Goal: Task Accomplishment & Management: Manage account settings

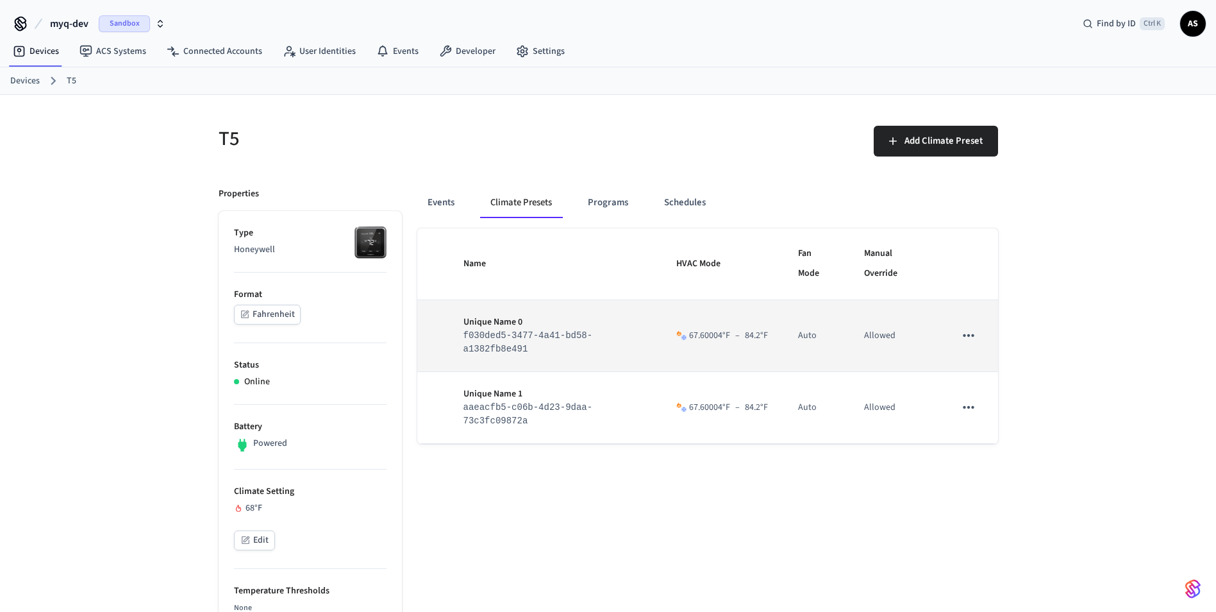
click at [975, 340] on icon "sticky table" at bounding box center [968, 335] width 17 height 17
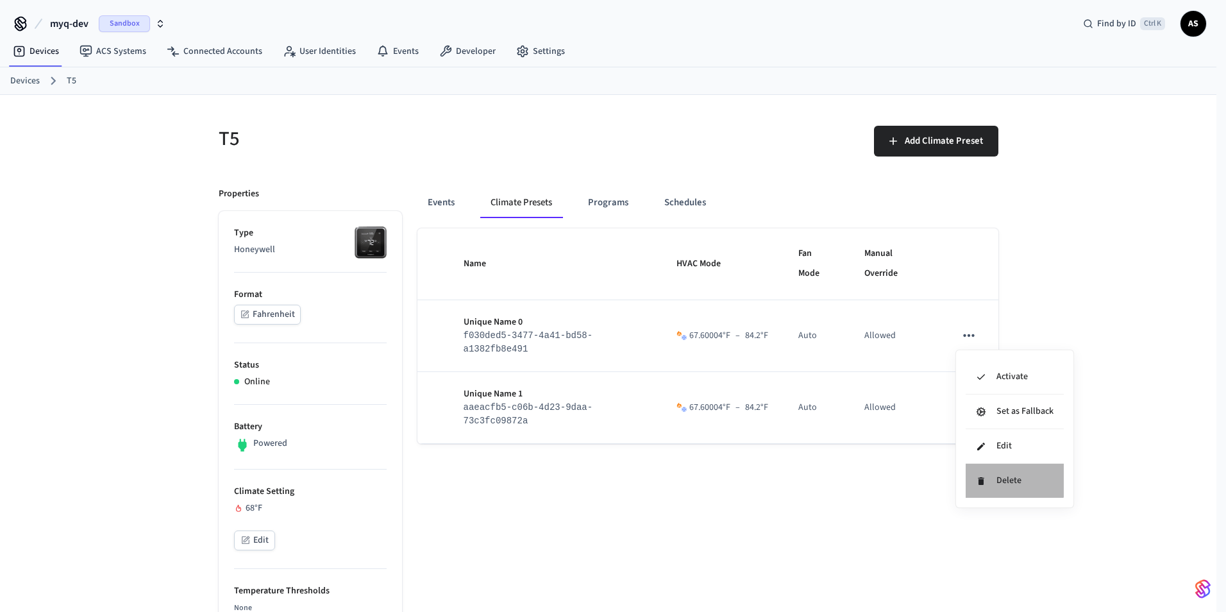
click at [998, 474] on li "Delete" at bounding box center [1015, 481] width 98 height 34
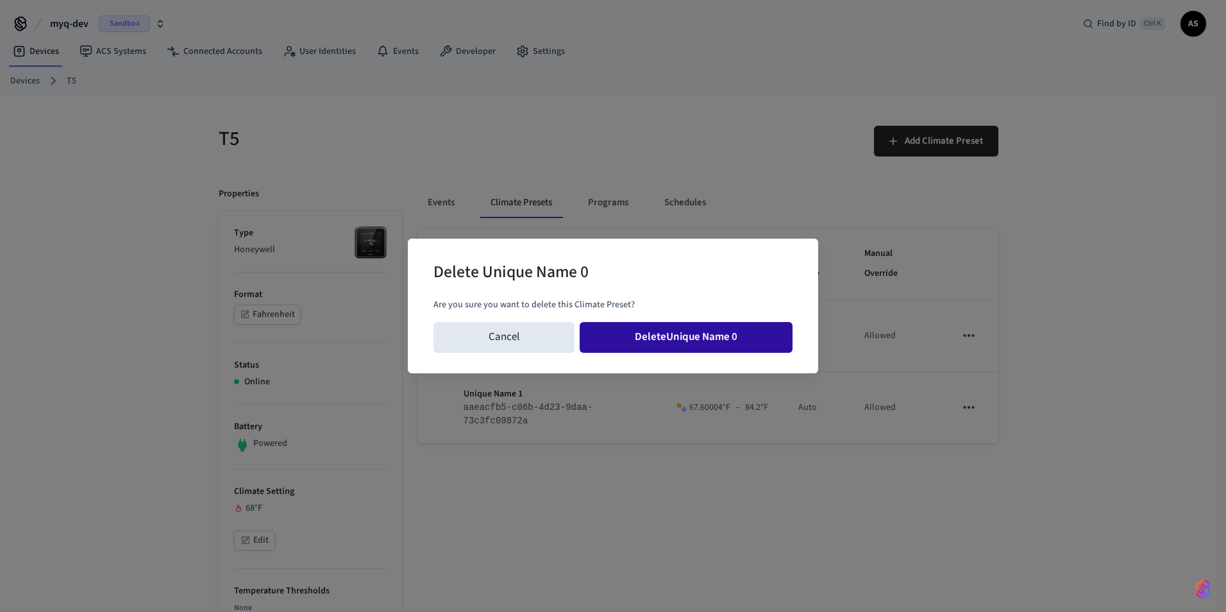
click at [755, 343] on button "Delete Unique Name 0" at bounding box center [686, 337] width 213 height 31
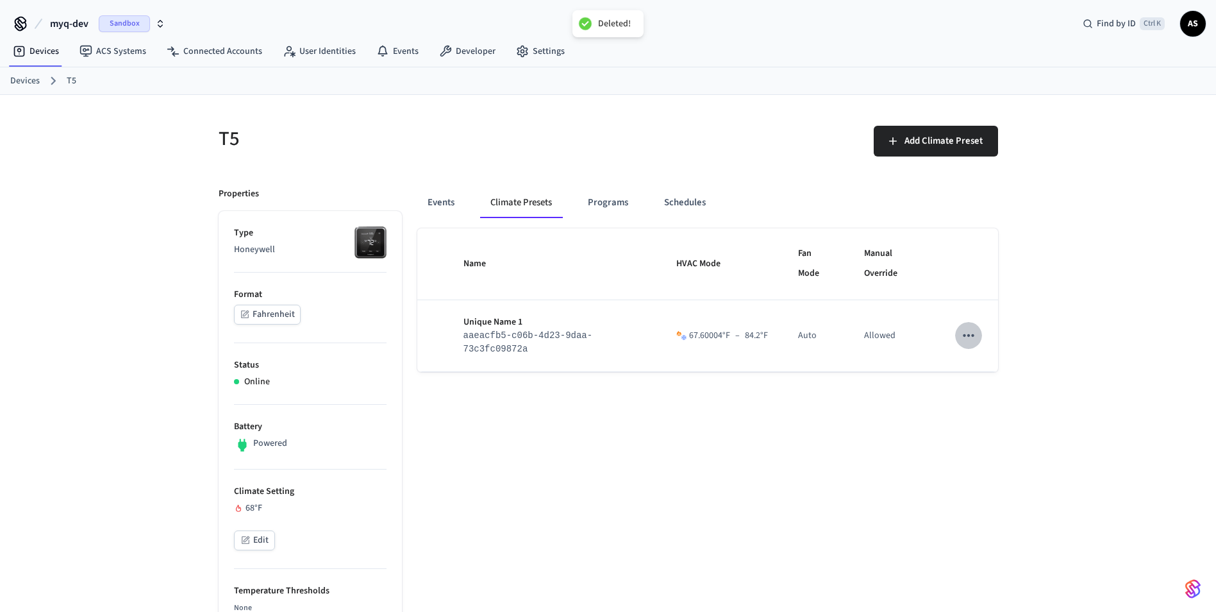
click at [971, 338] on icon "sticky table" at bounding box center [968, 335] width 17 height 17
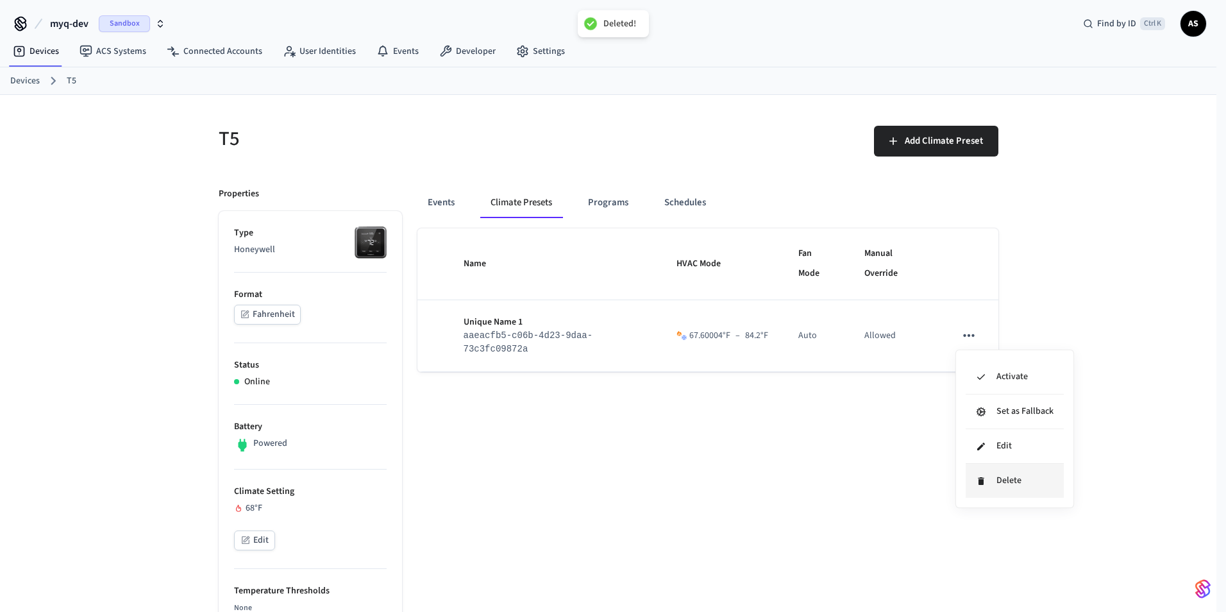
click at [1001, 479] on li "Delete" at bounding box center [1015, 481] width 98 height 34
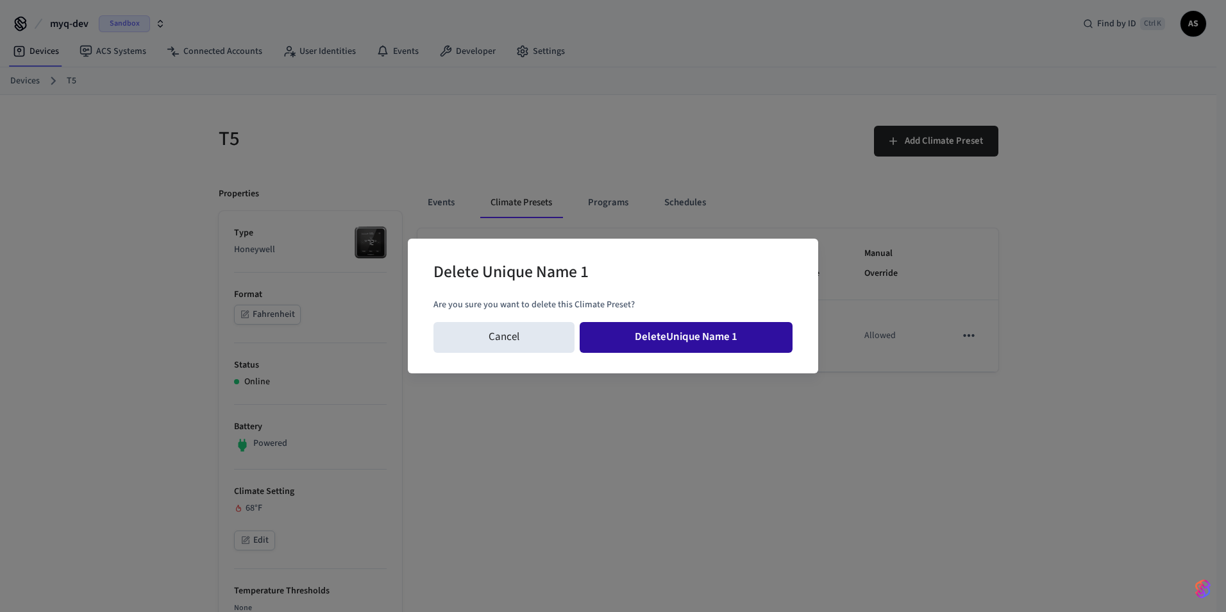
click at [648, 338] on button "Delete Unique Name 1" at bounding box center [686, 337] width 213 height 31
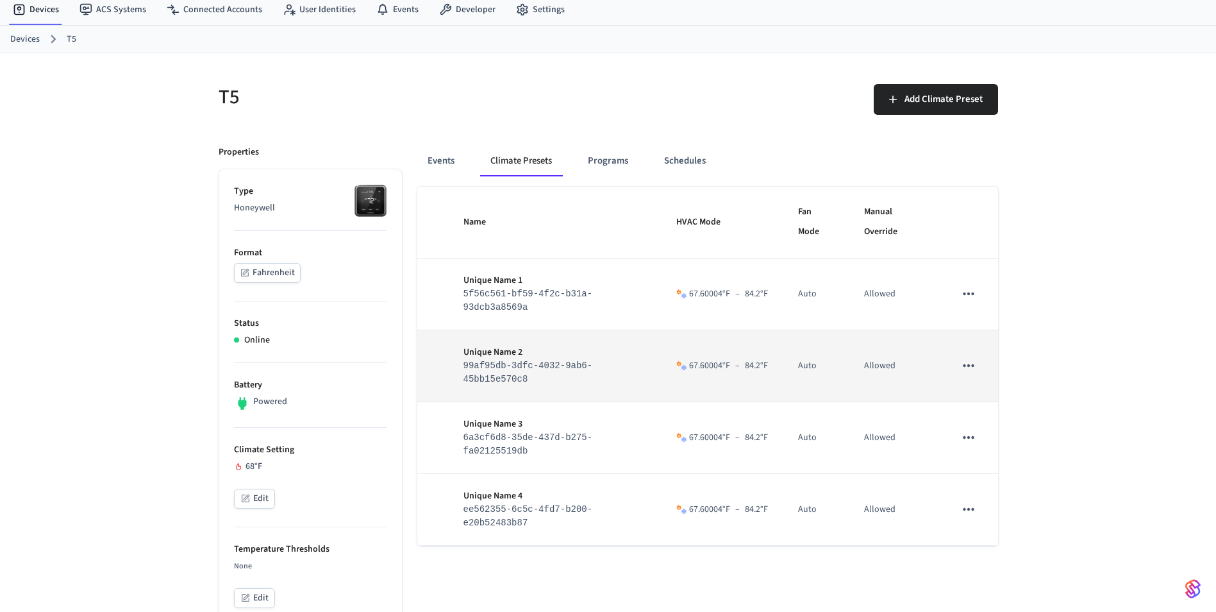
scroll to position [64, 0]
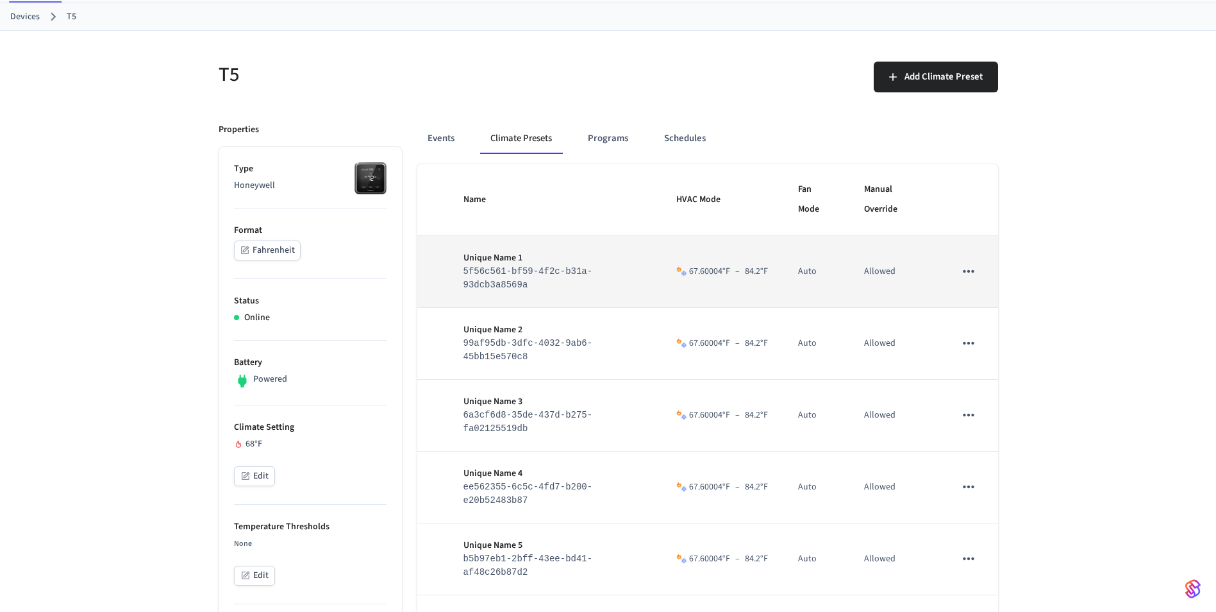
click at [966, 275] on icon "sticky table" at bounding box center [968, 271] width 17 height 17
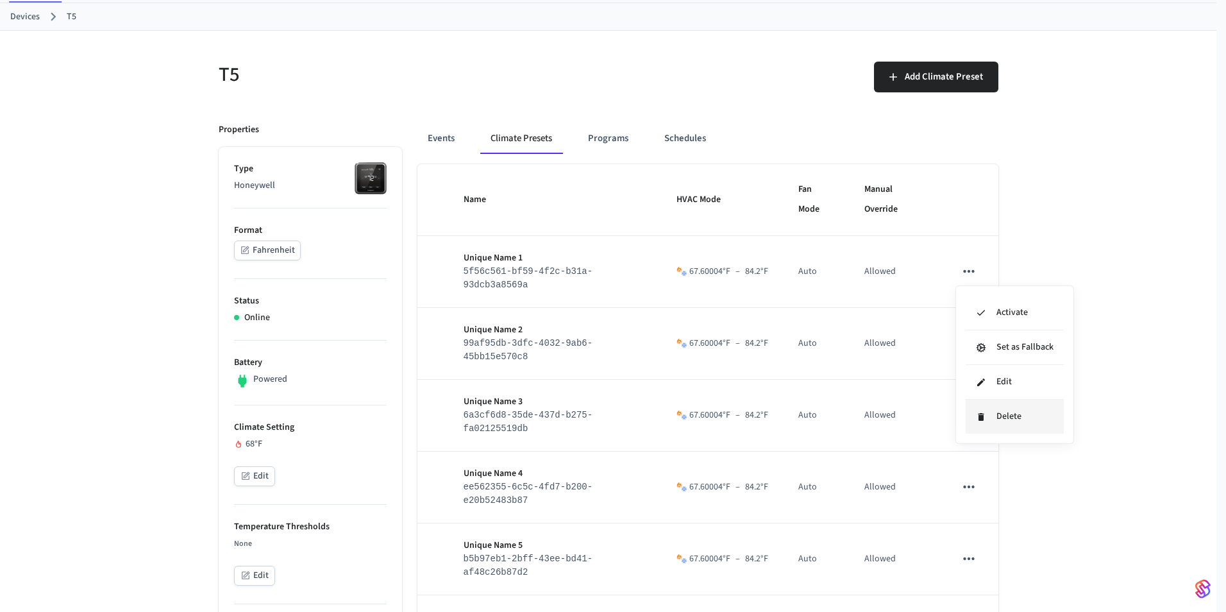
click at [1012, 415] on li "Delete" at bounding box center [1015, 416] width 98 height 34
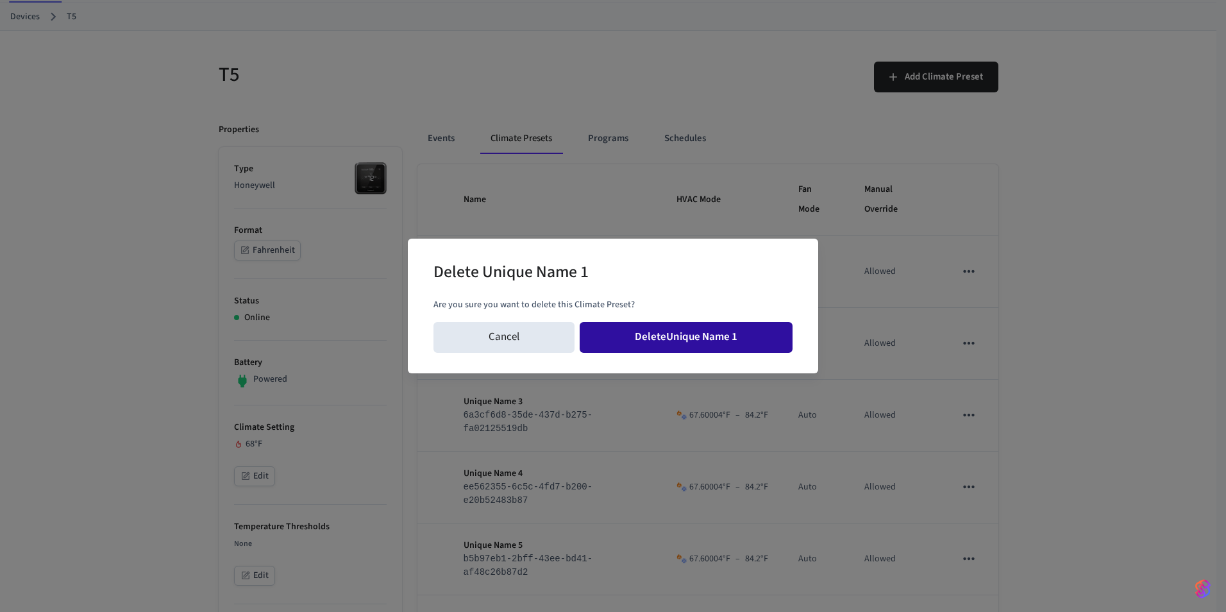
click at [669, 332] on button "Delete Unique Name 1" at bounding box center [686, 337] width 213 height 31
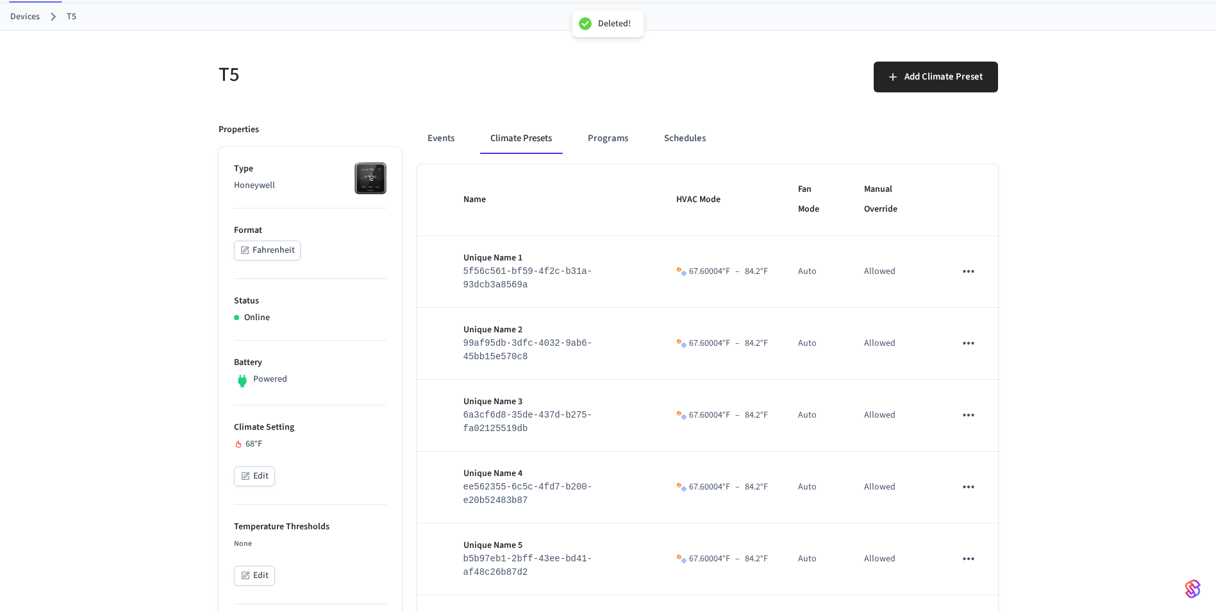
click at [973, 271] on icon "sticky table" at bounding box center [968, 271] width 17 height 17
click at [976, 273] on div at bounding box center [613, 306] width 1226 height 612
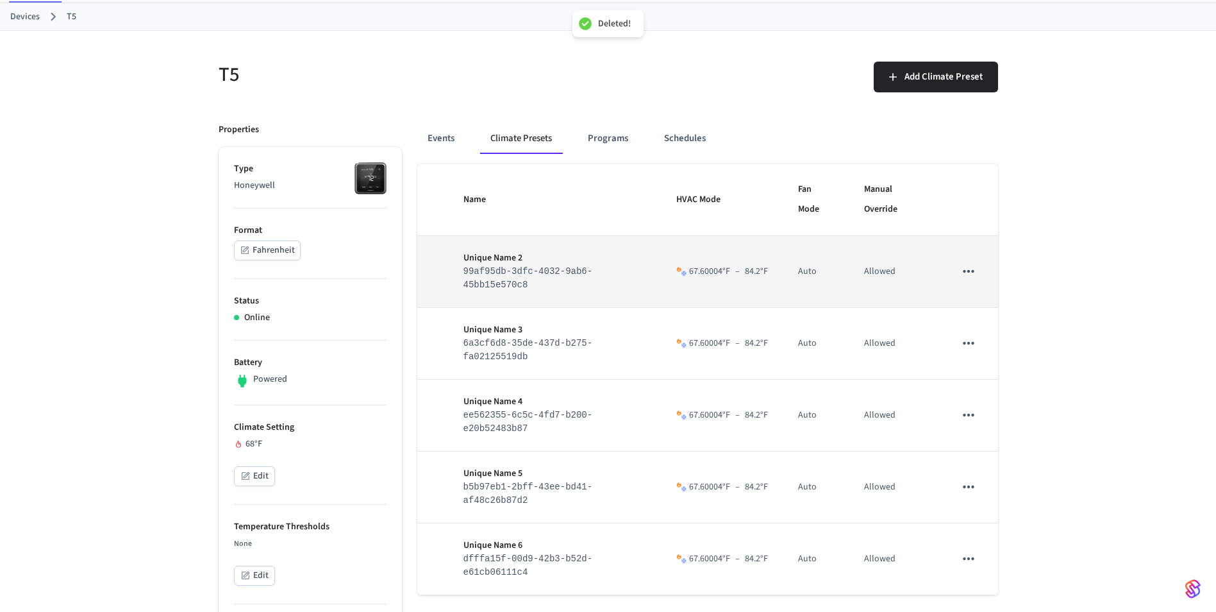
click at [967, 265] on icon "sticky table" at bounding box center [968, 271] width 17 height 17
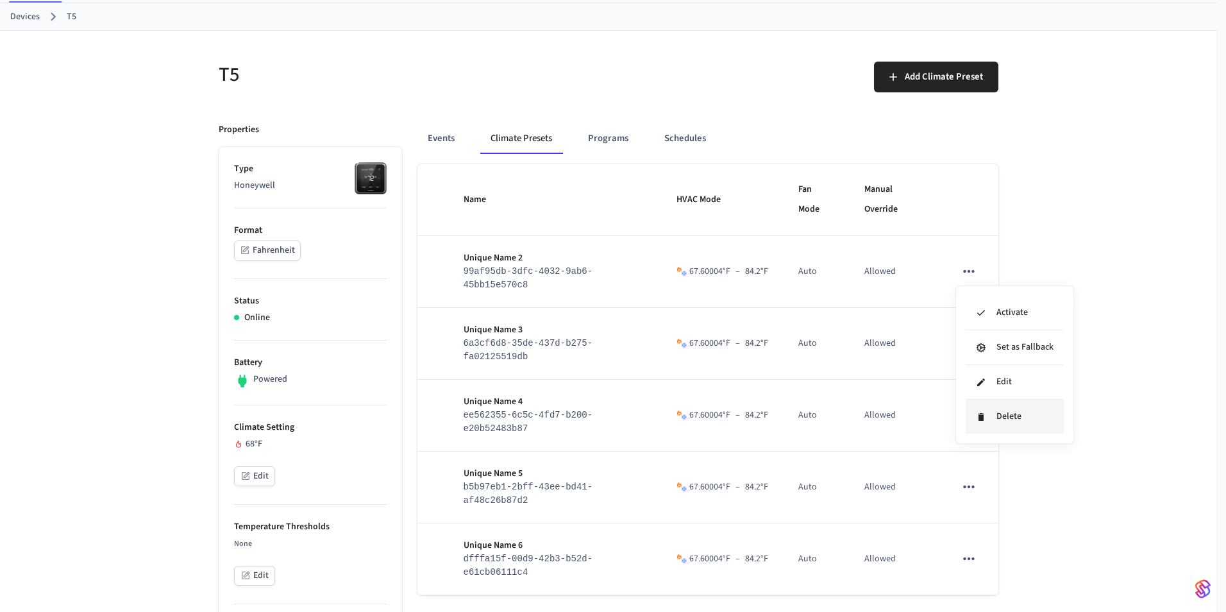
click at [991, 429] on li "Delete" at bounding box center [1015, 416] width 98 height 34
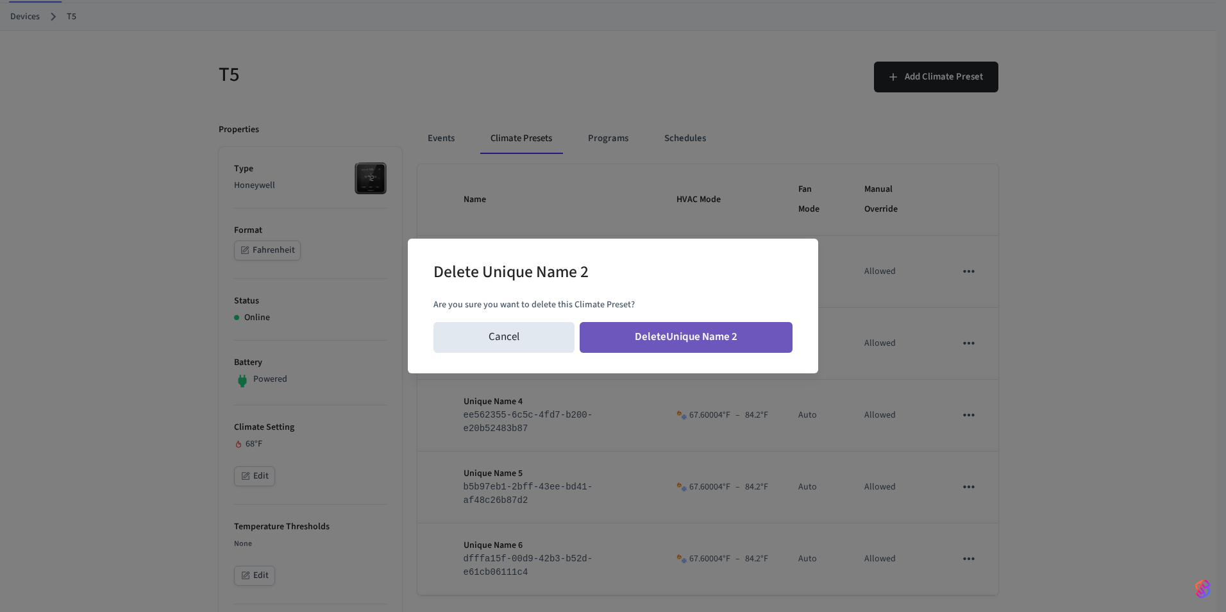
click at [624, 328] on button "Delete Unique Name 2" at bounding box center [686, 337] width 213 height 31
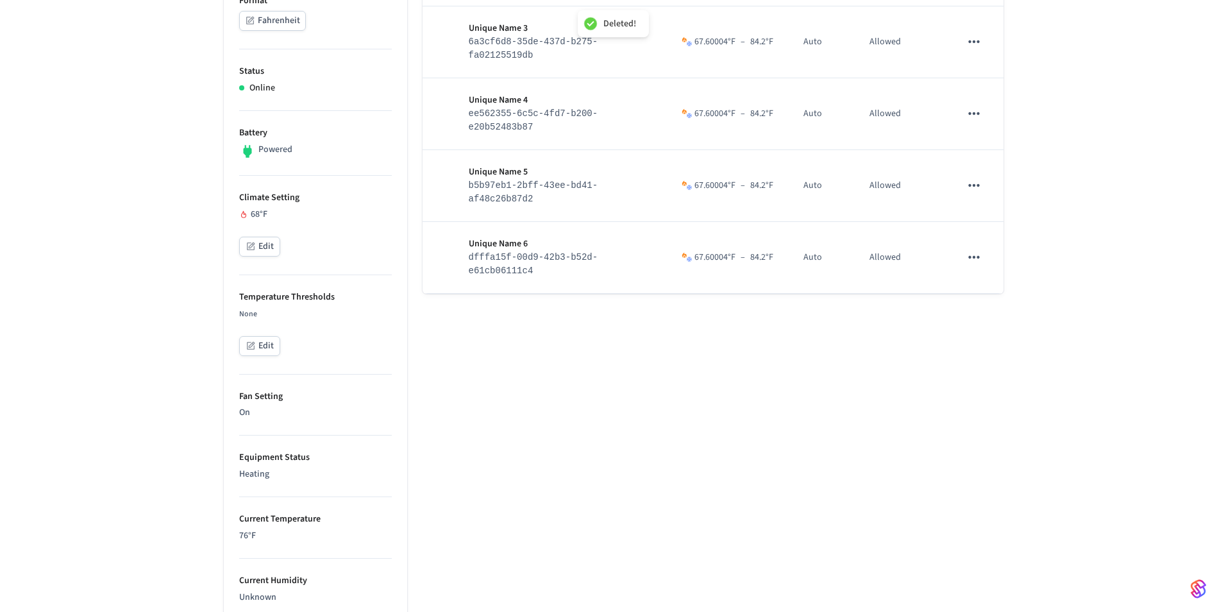
scroll to position [321, 0]
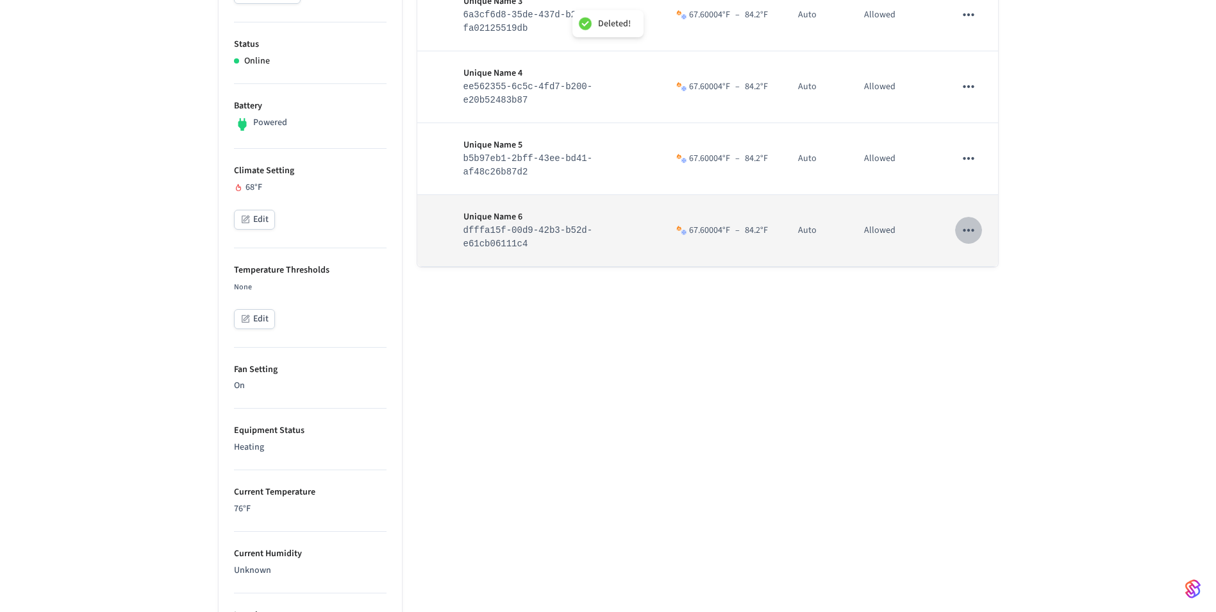
click at [966, 239] on icon "sticky table" at bounding box center [968, 230] width 17 height 17
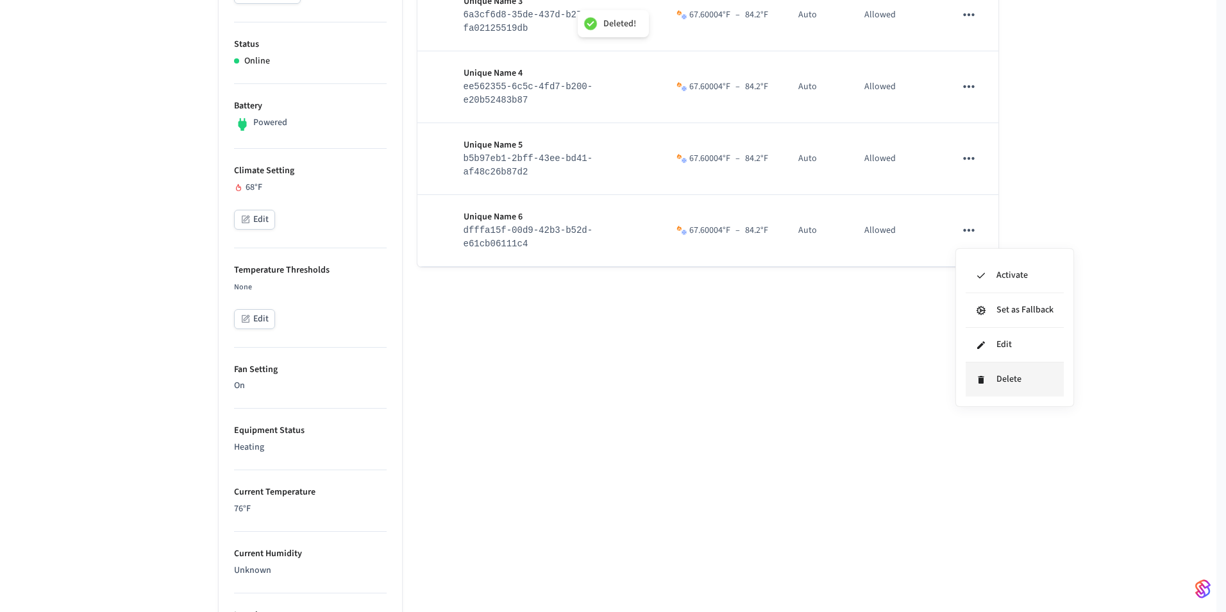
click at [990, 371] on li "Delete" at bounding box center [1015, 379] width 98 height 34
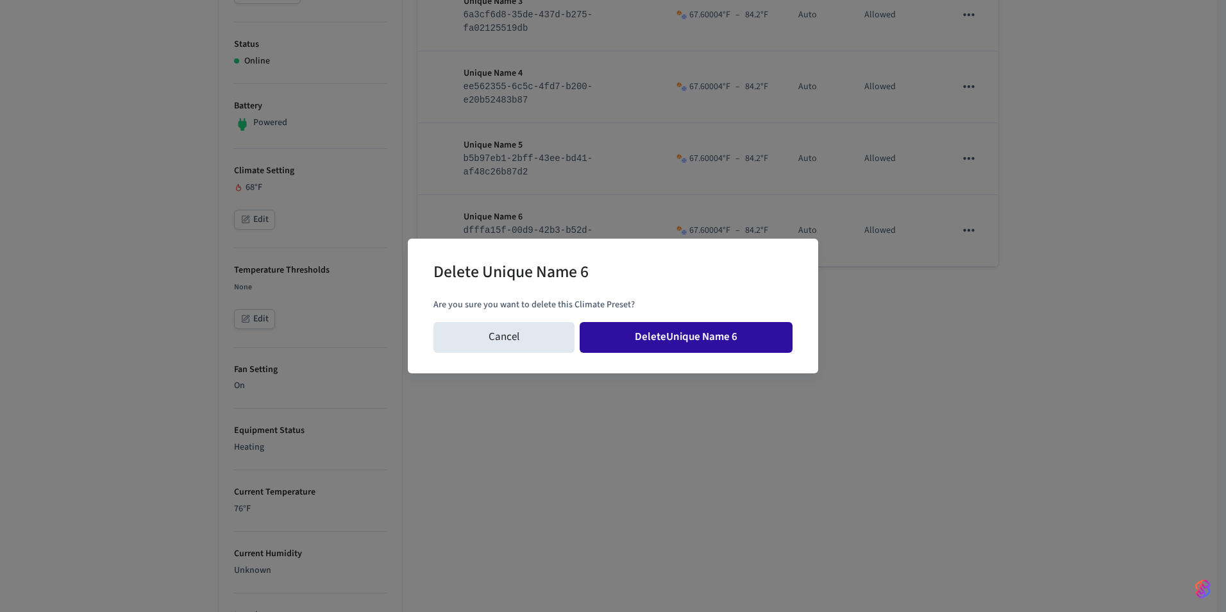
click at [719, 324] on button "Delete Unique Name 6" at bounding box center [686, 337] width 213 height 31
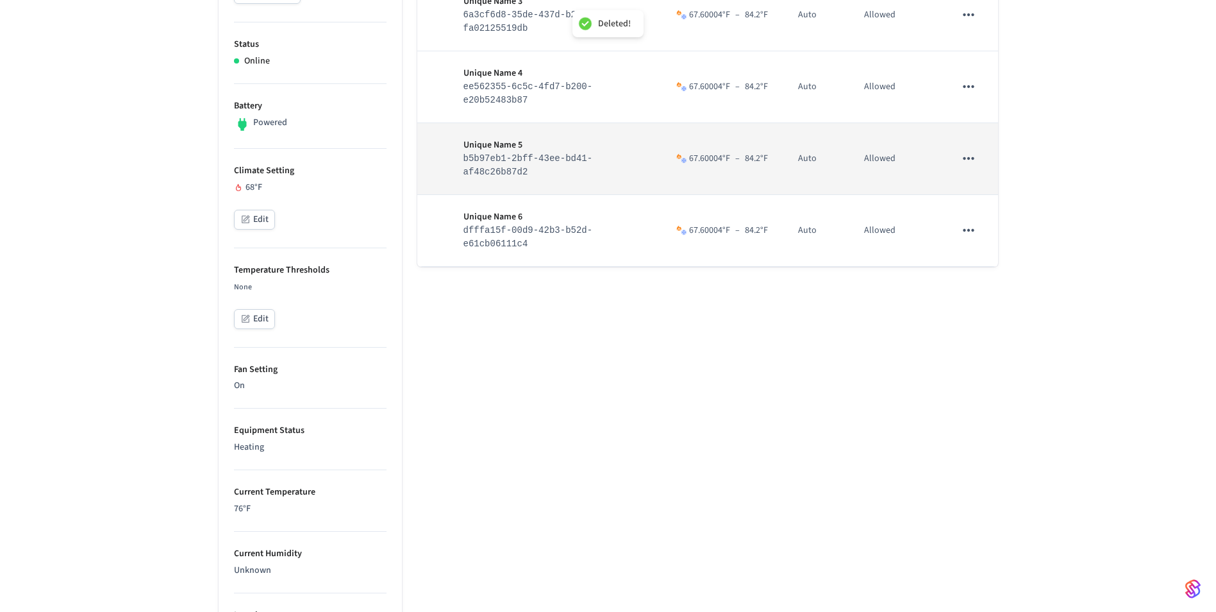
click at [970, 167] on icon "sticky table" at bounding box center [968, 158] width 17 height 17
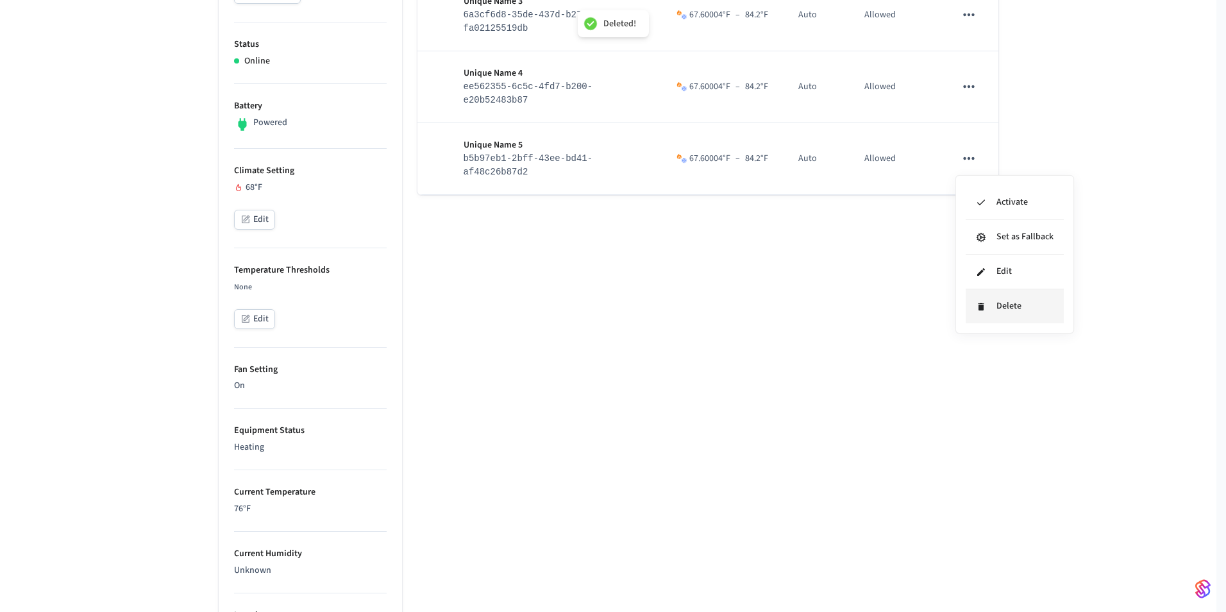
click at [997, 299] on li "Delete" at bounding box center [1015, 306] width 98 height 34
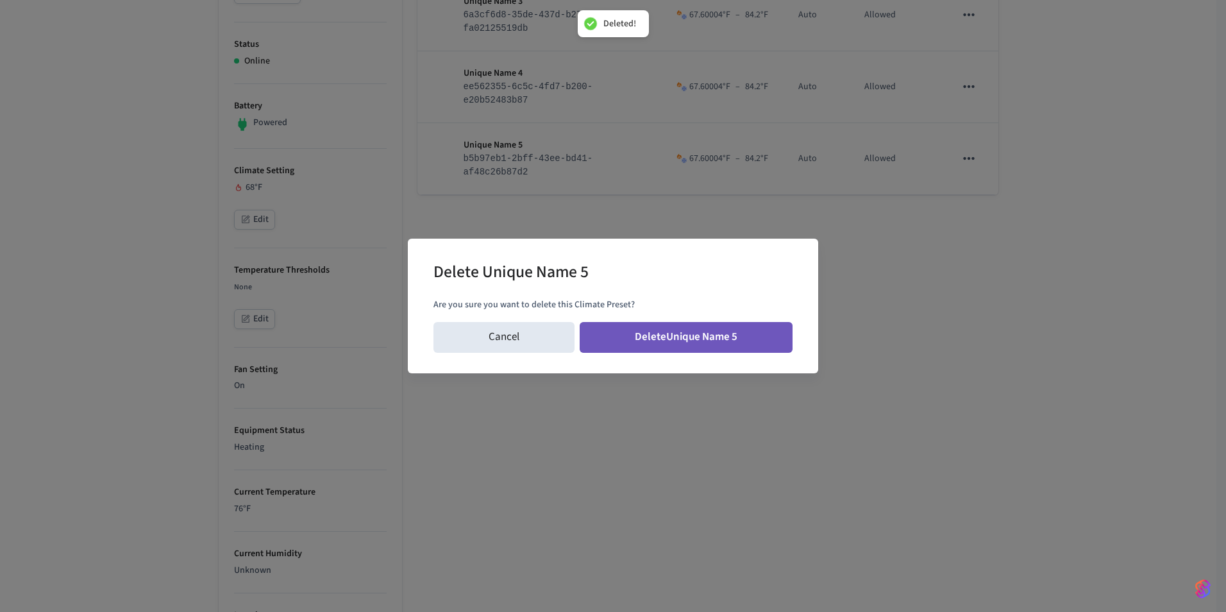
click at [716, 342] on button "Delete Unique Name 5" at bounding box center [686, 337] width 213 height 31
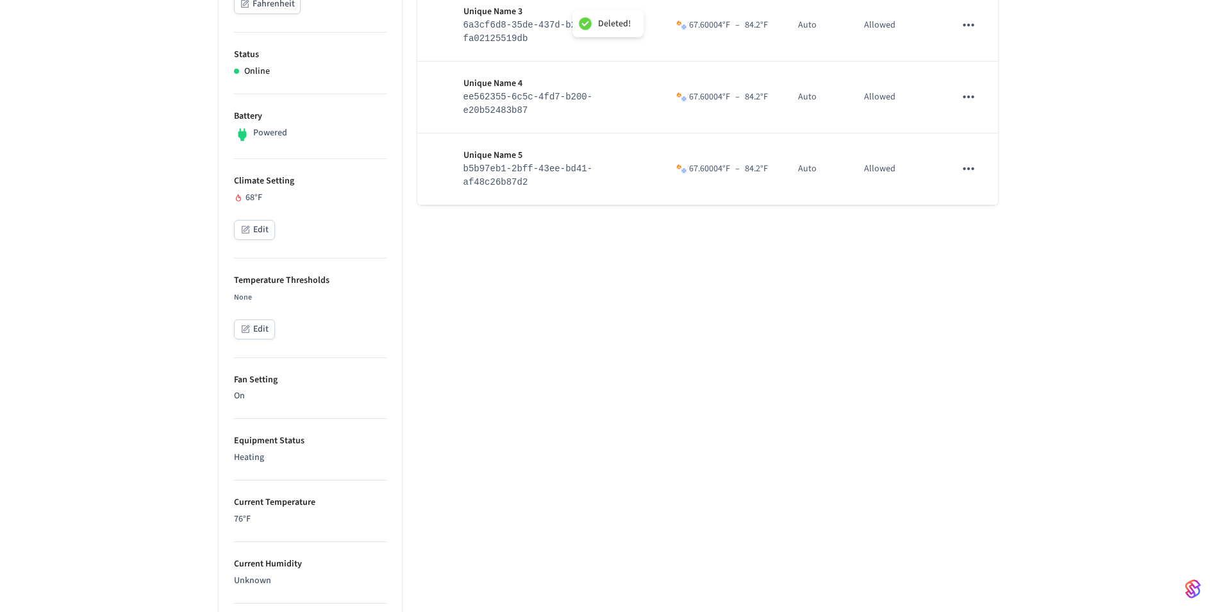
scroll to position [0, 0]
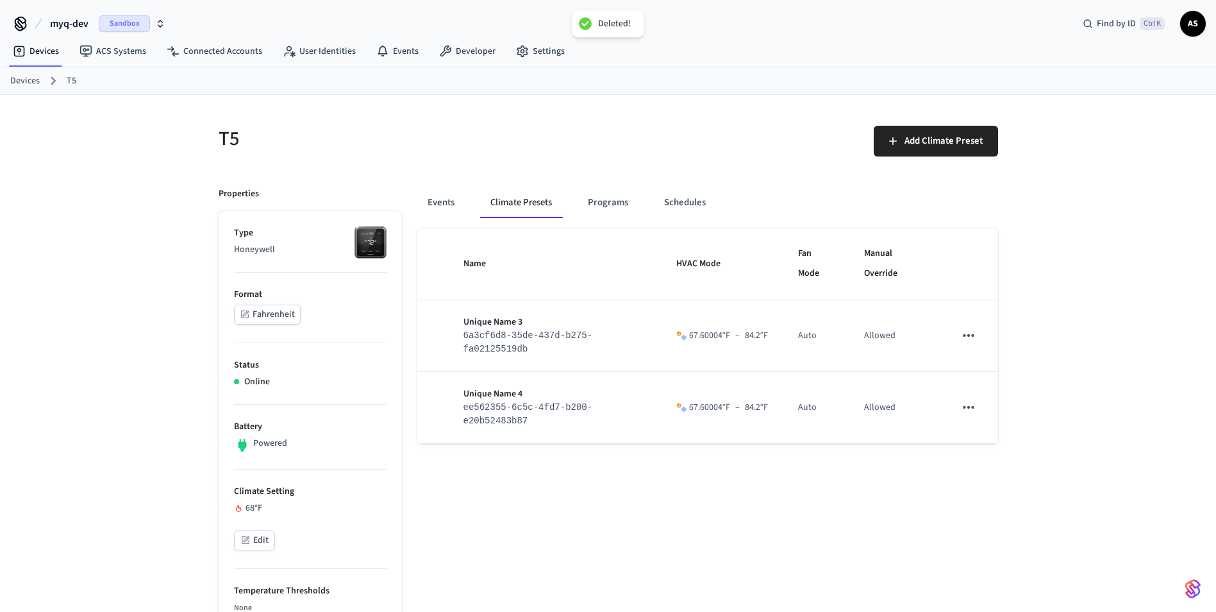
click at [959, 340] on button "sticky table" at bounding box center [968, 335] width 27 height 27
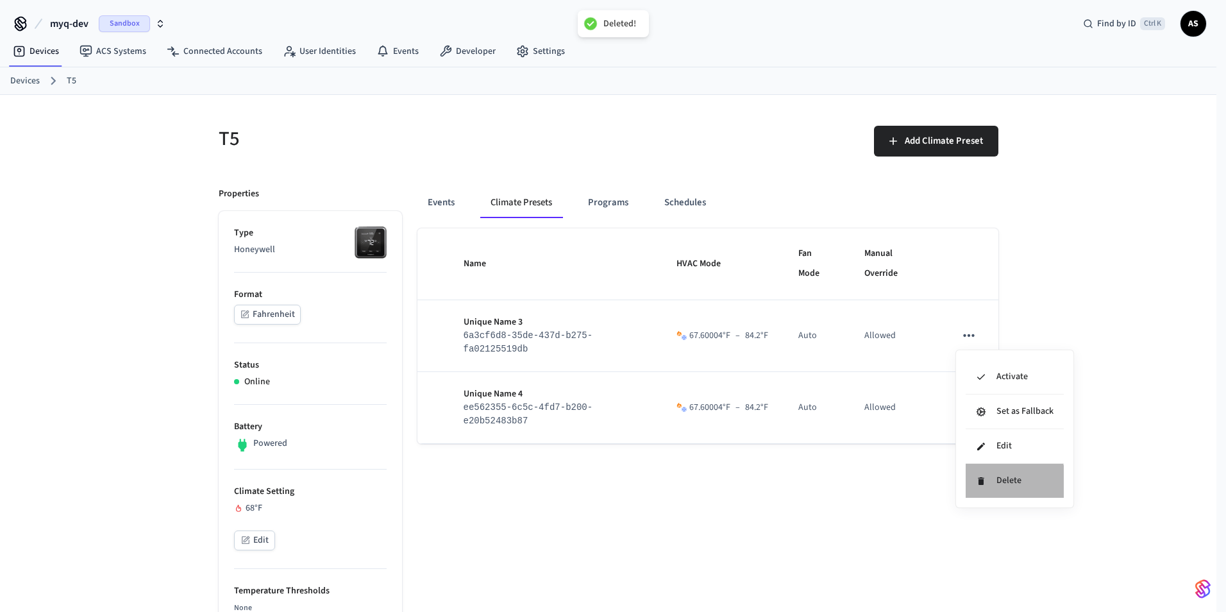
click at [985, 488] on li "Delete" at bounding box center [1015, 481] width 98 height 34
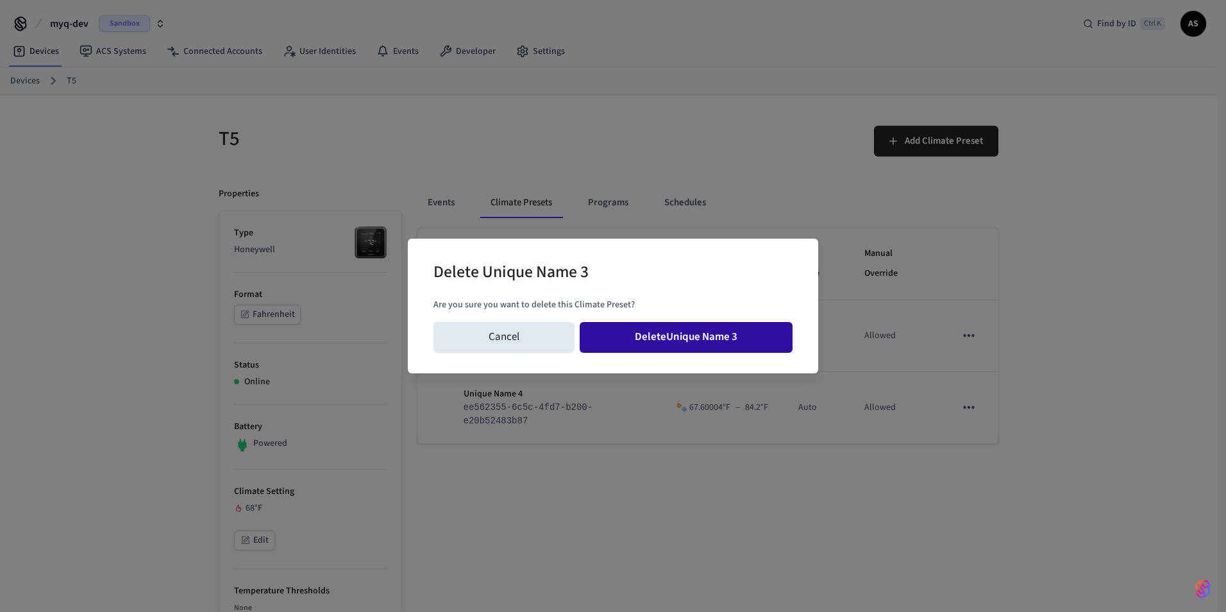
click at [767, 349] on button "Delete Unique Name 3" at bounding box center [686, 337] width 213 height 31
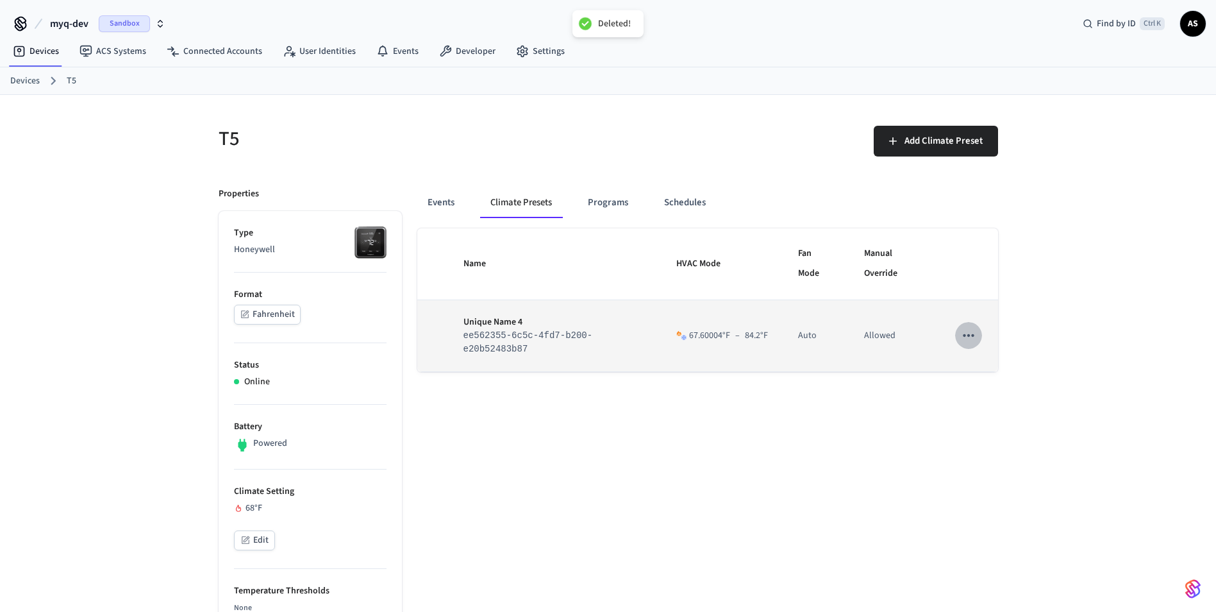
click at [973, 339] on icon "sticky table" at bounding box center [968, 335] width 17 height 17
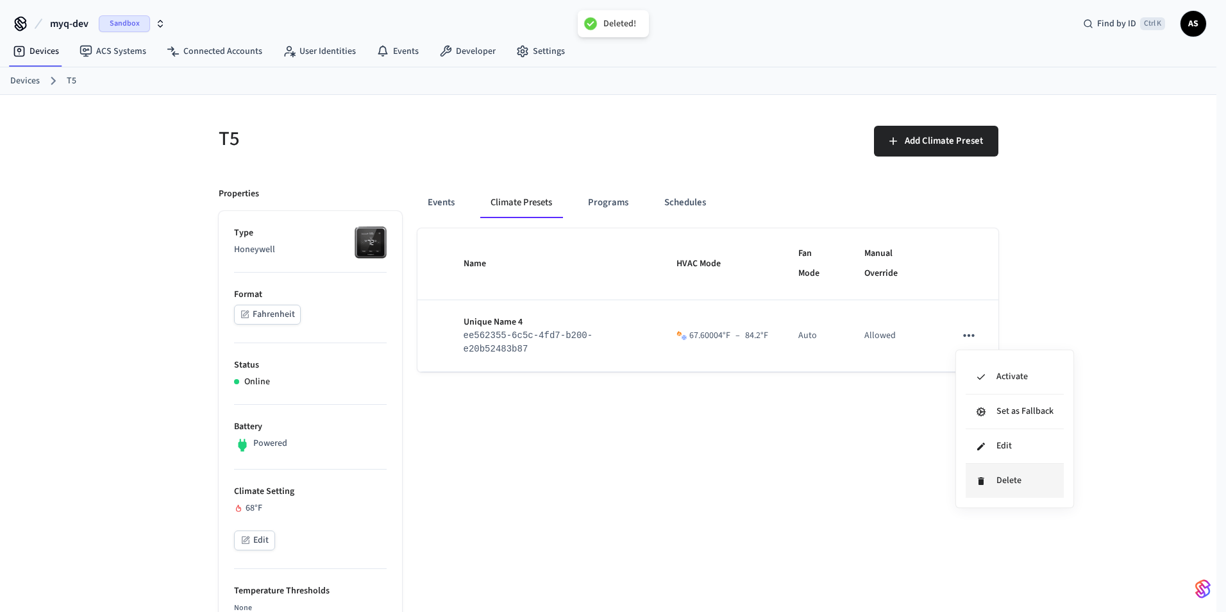
click at [990, 485] on li "Delete" at bounding box center [1015, 481] width 98 height 34
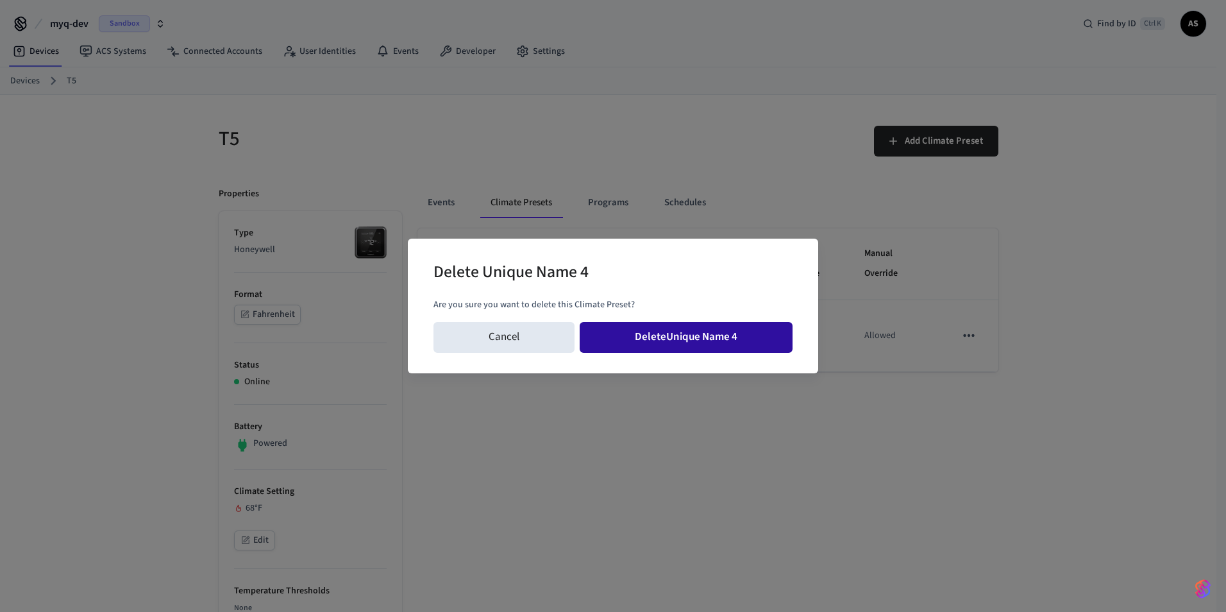
click at [712, 344] on button "Delete Unique Name 4" at bounding box center [686, 337] width 213 height 31
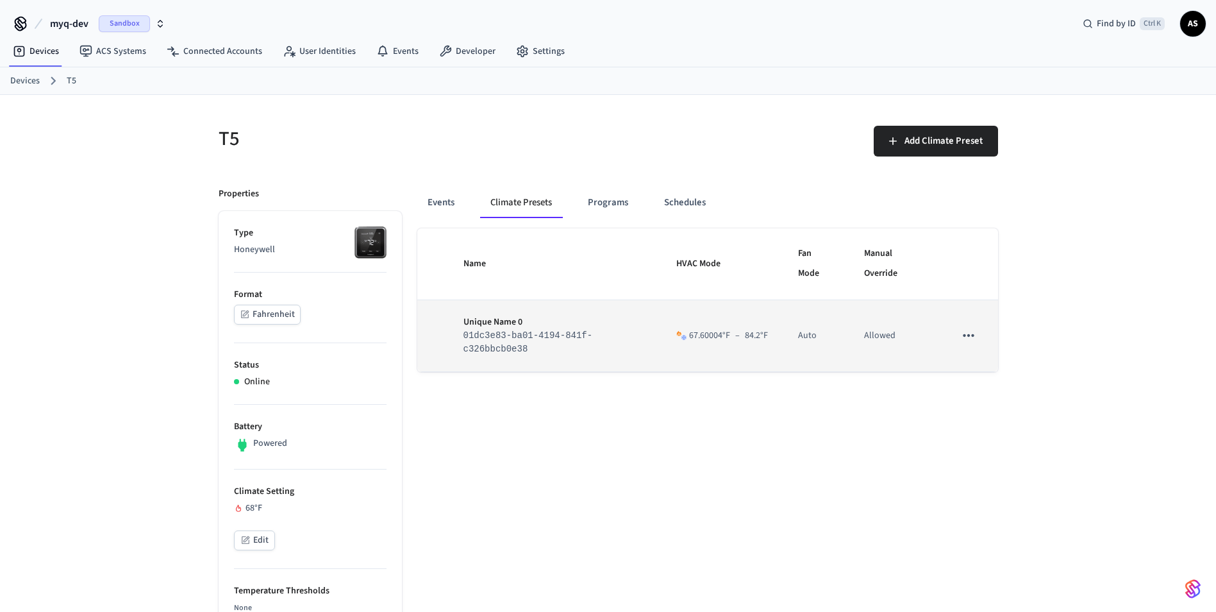
click at [972, 338] on icon "sticky table" at bounding box center [968, 335] width 17 height 17
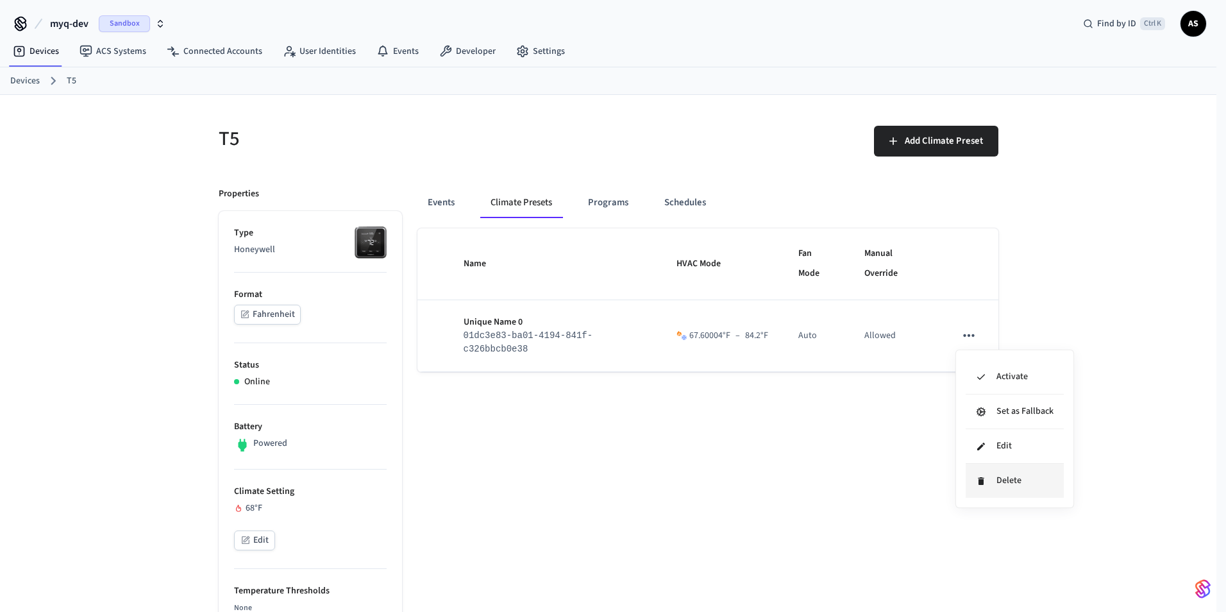
click at [998, 490] on li "Delete" at bounding box center [1015, 481] width 98 height 34
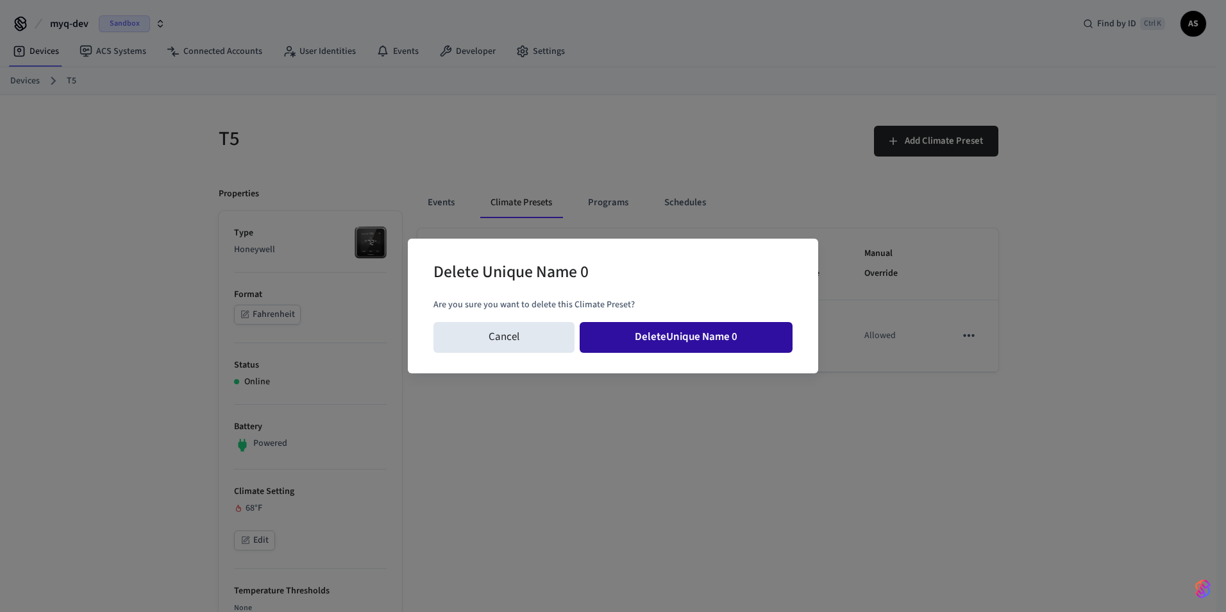
click at [756, 334] on button "Delete Unique Name 0" at bounding box center [686, 337] width 213 height 31
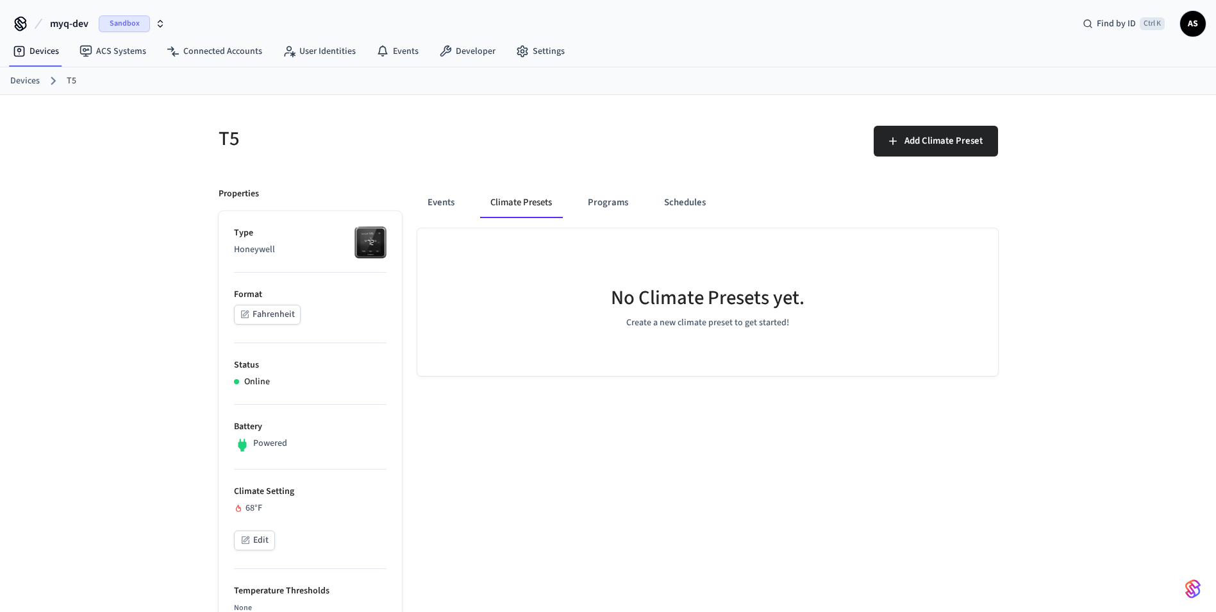
click at [531, 201] on button "Climate Presets" at bounding box center [521, 202] width 82 height 31
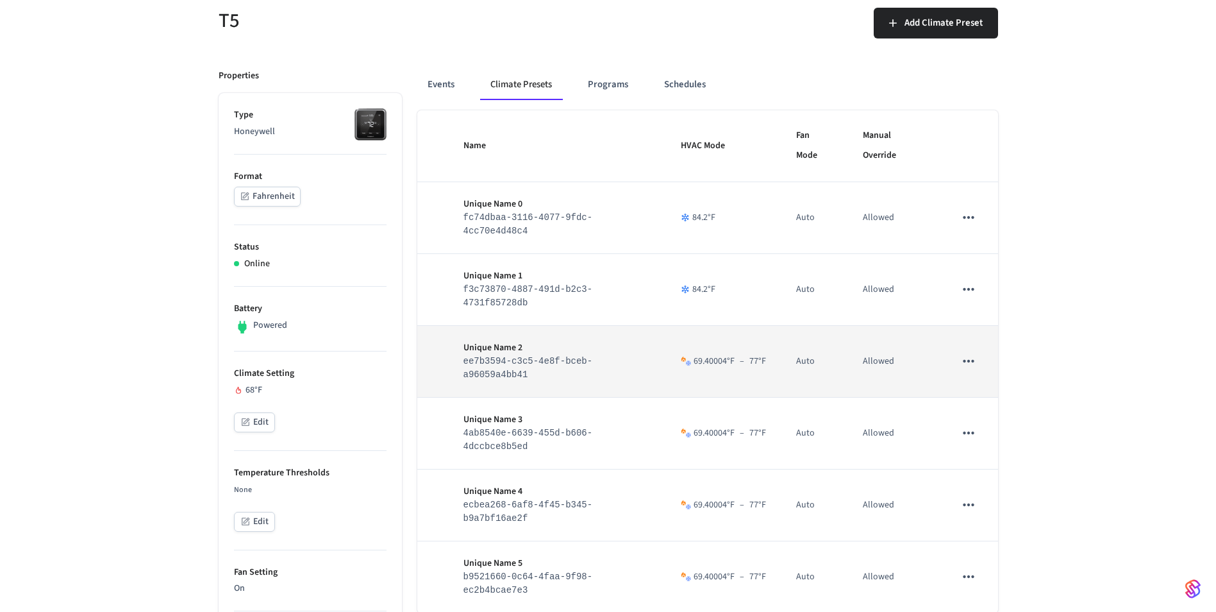
scroll to position [128, 0]
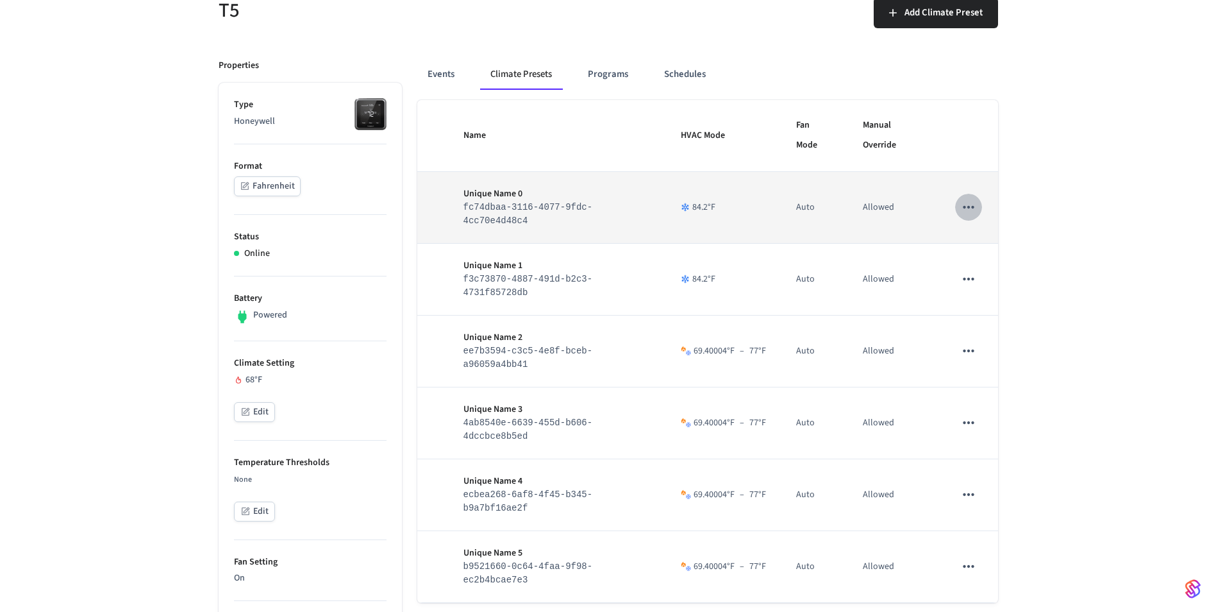
click at [962, 199] on icon "sticky table" at bounding box center [968, 207] width 17 height 17
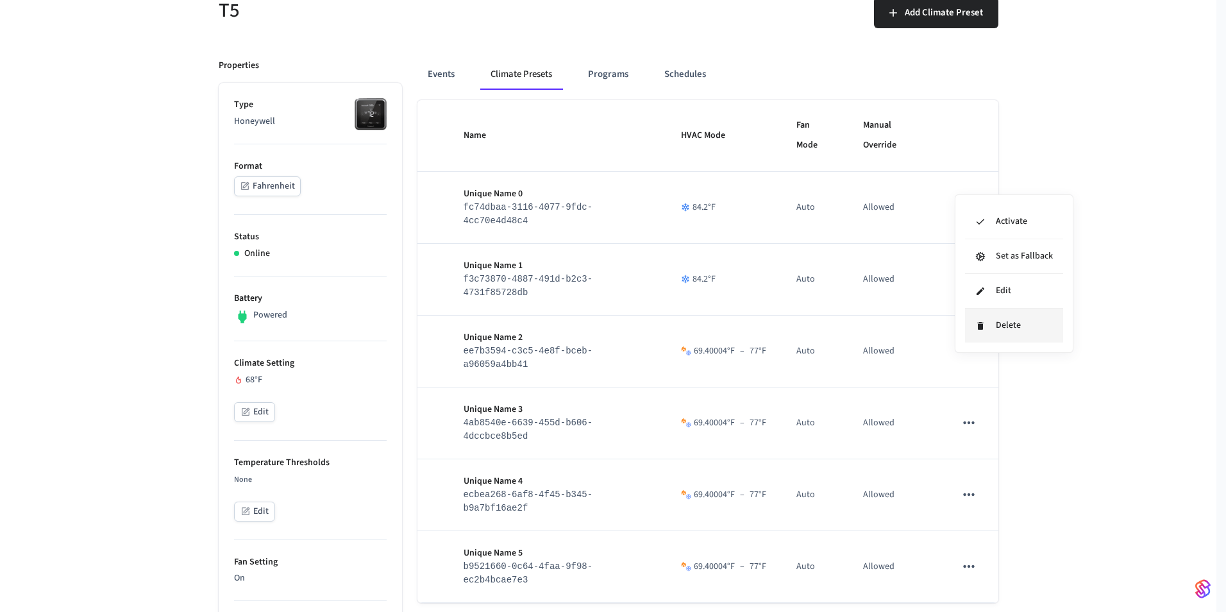
click at [980, 319] on li "Delete" at bounding box center [1014, 325] width 98 height 34
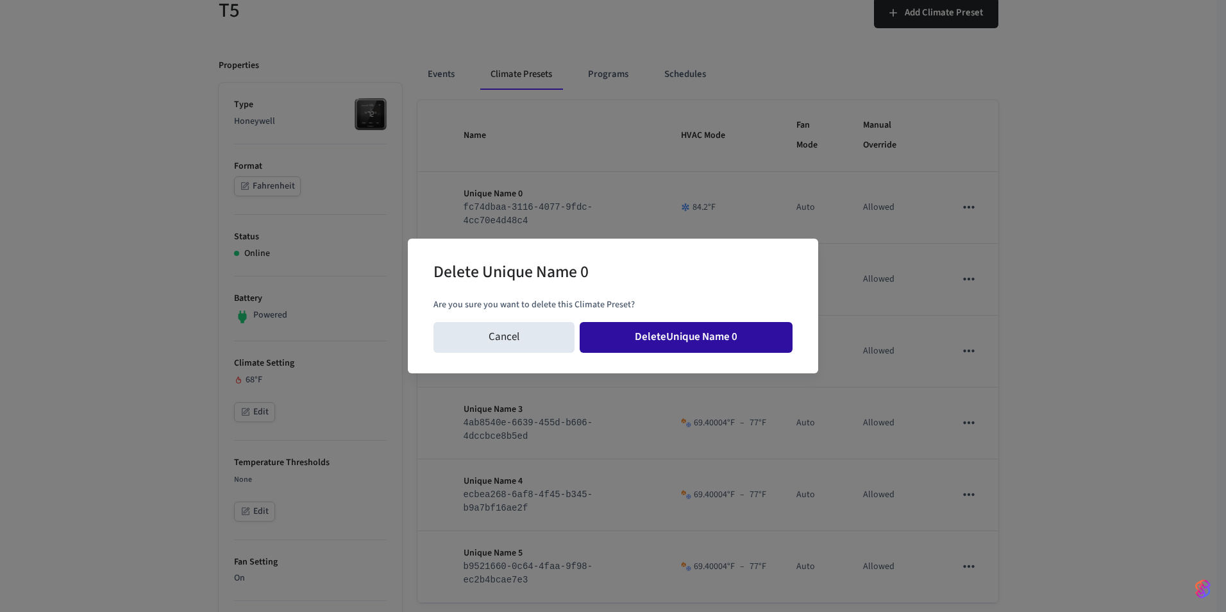
click at [750, 330] on button "Delete Unique Name 0" at bounding box center [686, 337] width 213 height 31
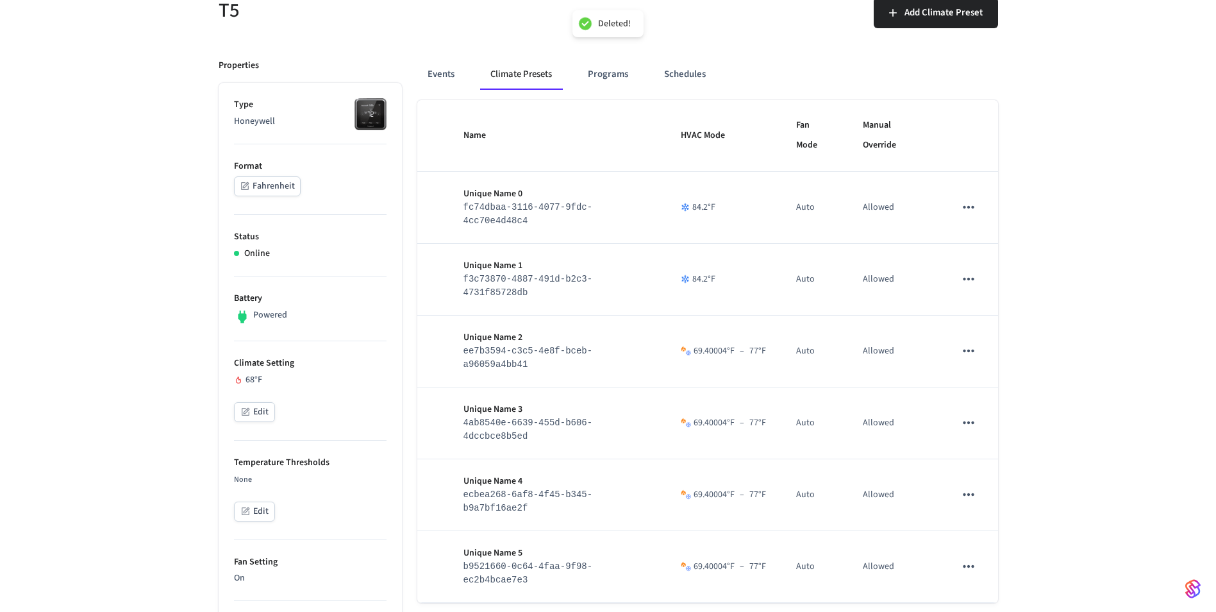
click at [969, 271] on icon "sticky table" at bounding box center [968, 279] width 17 height 17
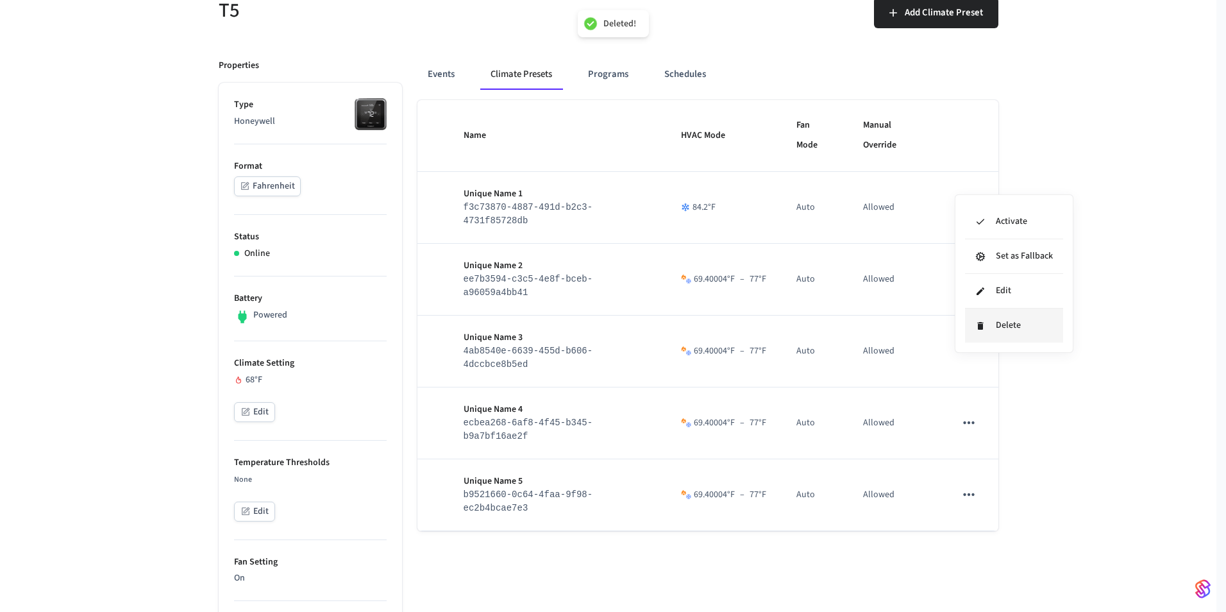
click at [995, 333] on li "Delete" at bounding box center [1014, 325] width 98 height 34
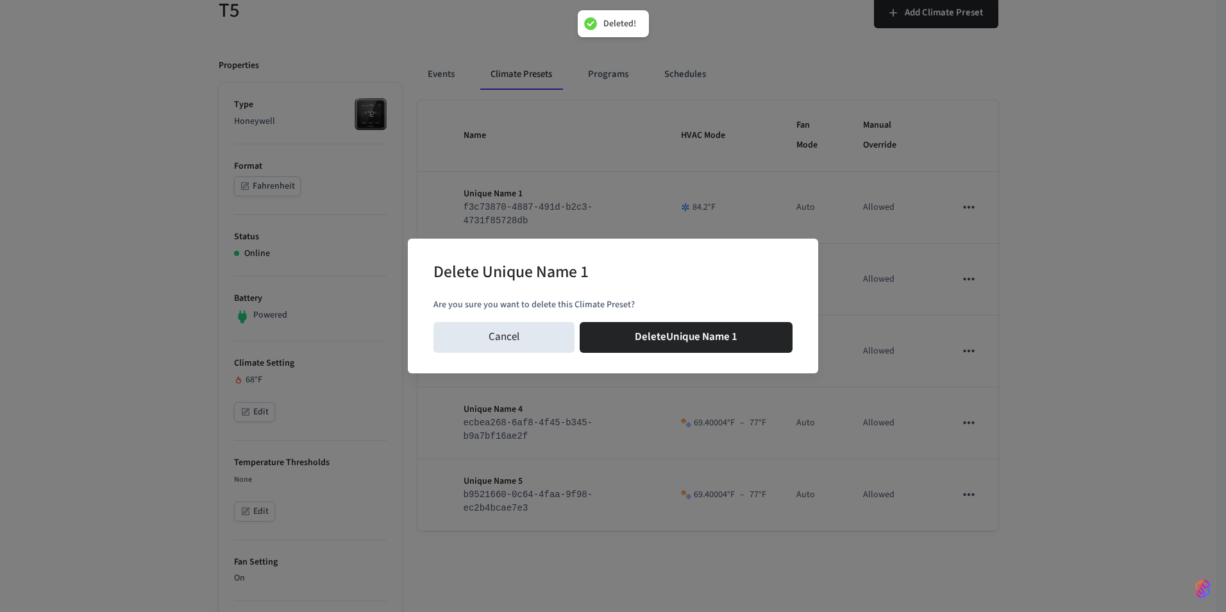
drag, startPoint x: 701, startPoint y: 332, endPoint x: 820, endPoint y: 327, distance: 118.7
click at [701, 333] on button "Delete Unique Name 1" at bounding box center [686, 337] width 213 height 31
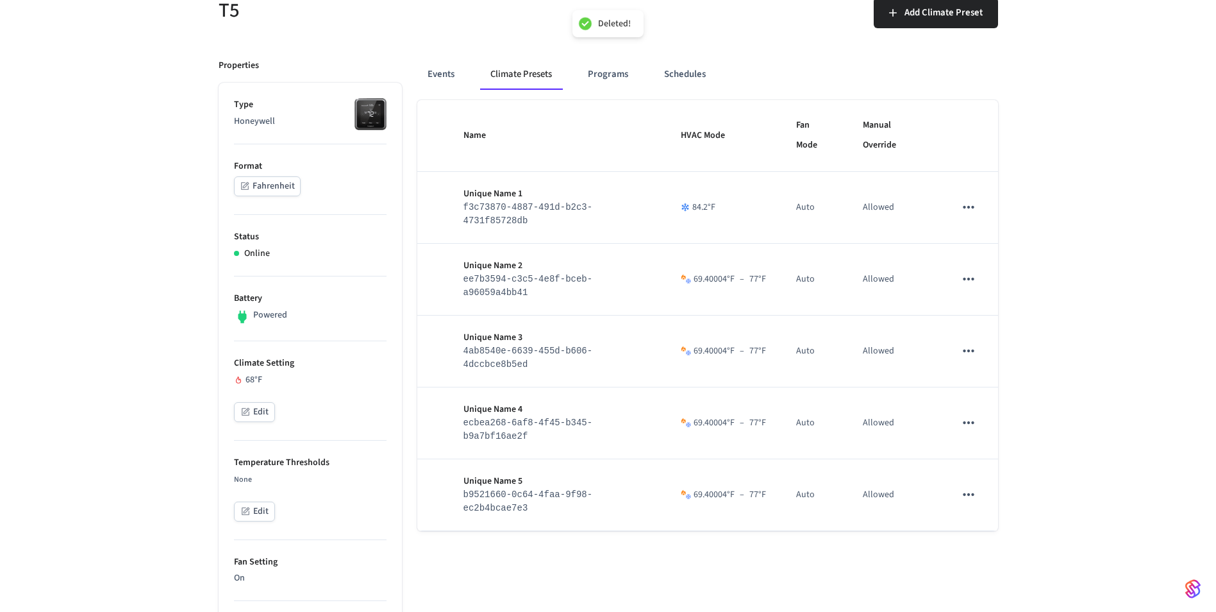
click at [975, 486] on icon "sticky table" at bounding box center [968, 494] width 17 height 17
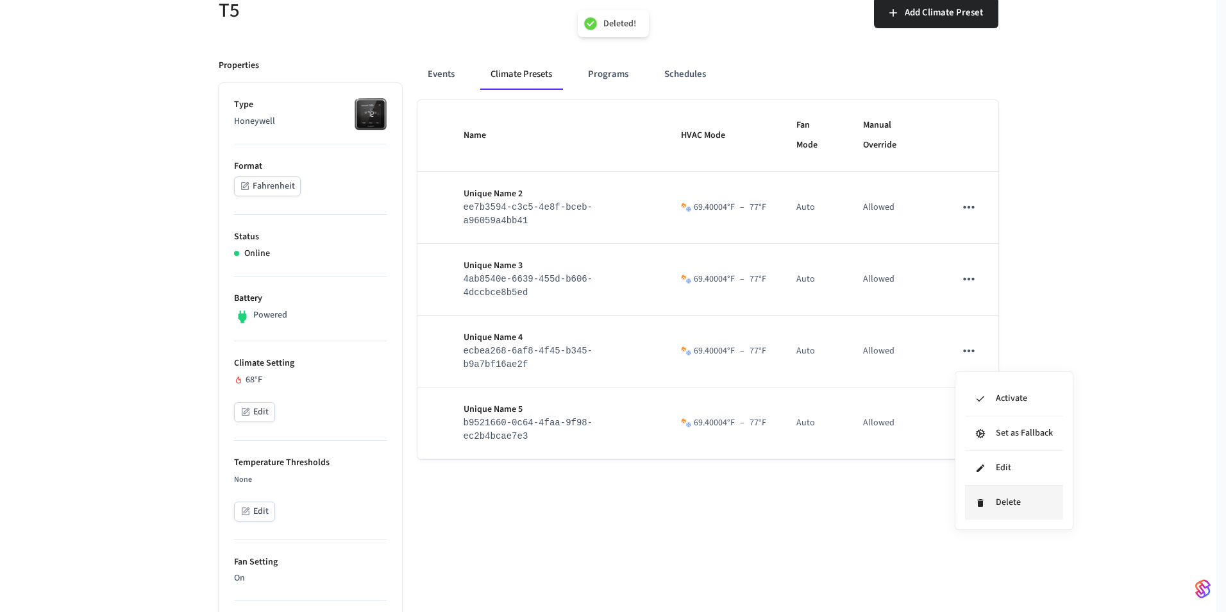
click at [991, 496] on li "Delete" at bounding box center [1014, 502] width 98 height 34
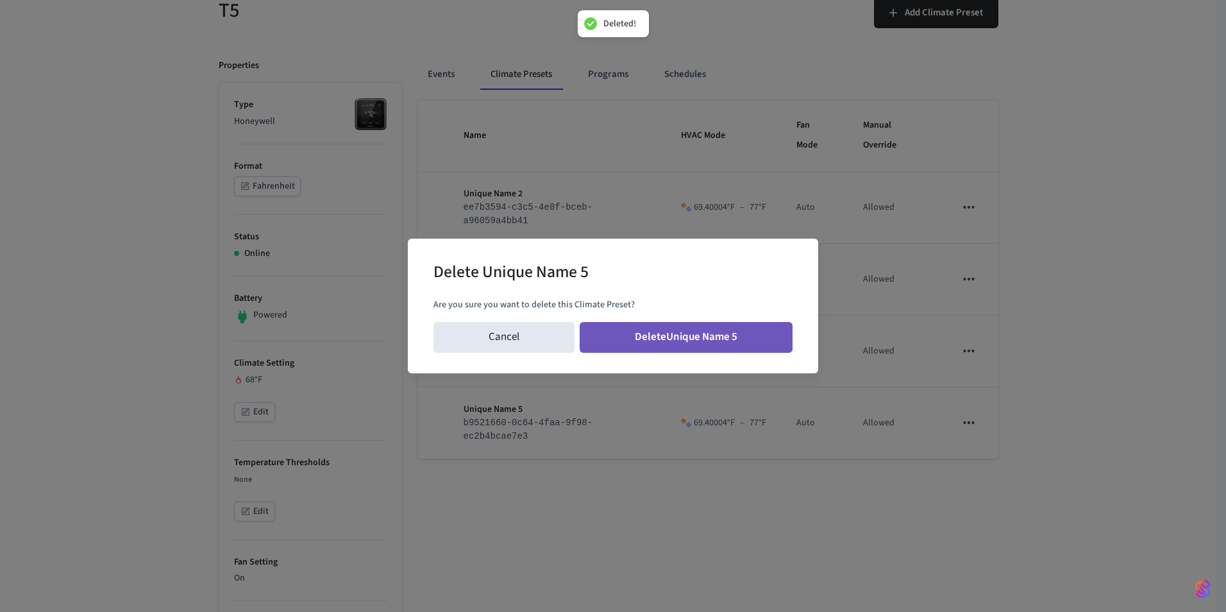
click at [751, 342] on button "Delete Unique Name 5" at bounding box center [686, 337] width 213 height 31
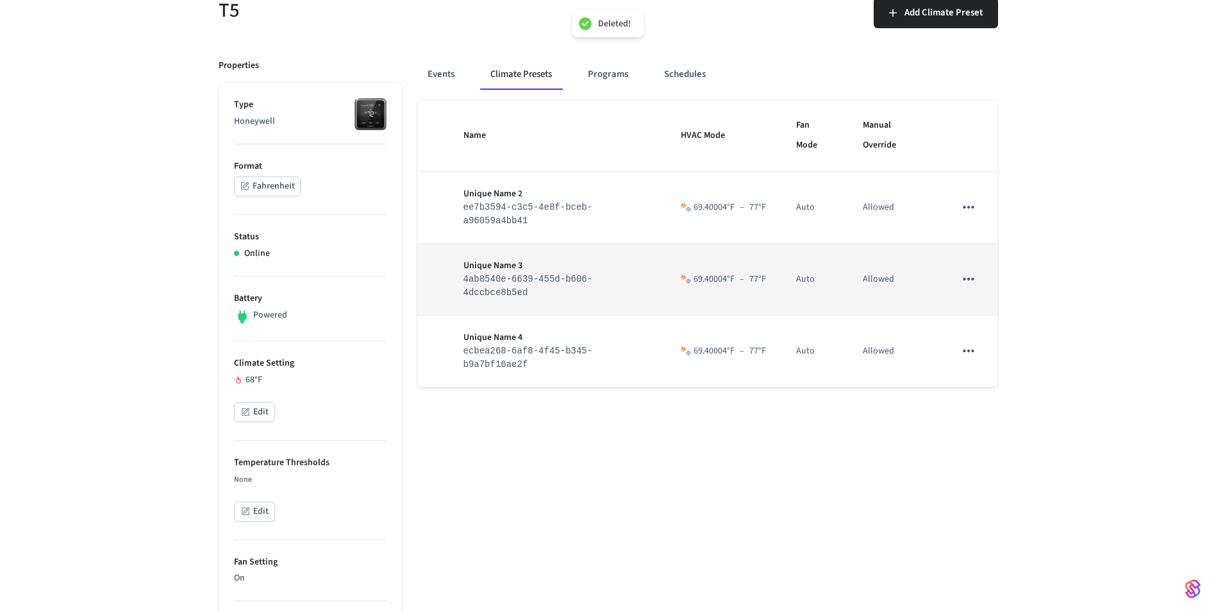
click at [969, 271] on icon "sticky table" at bounding box center [968, 279] width 17 height 17
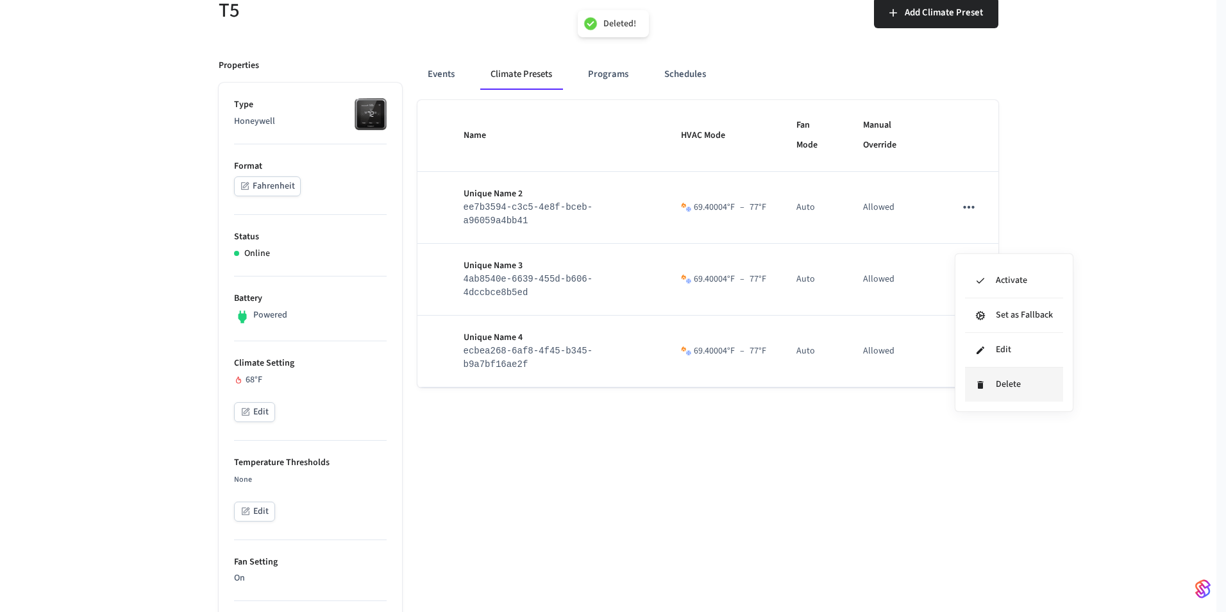
click at [994, 388] on li "Delete" at bounding box center [1014, 384] width 98 height 34
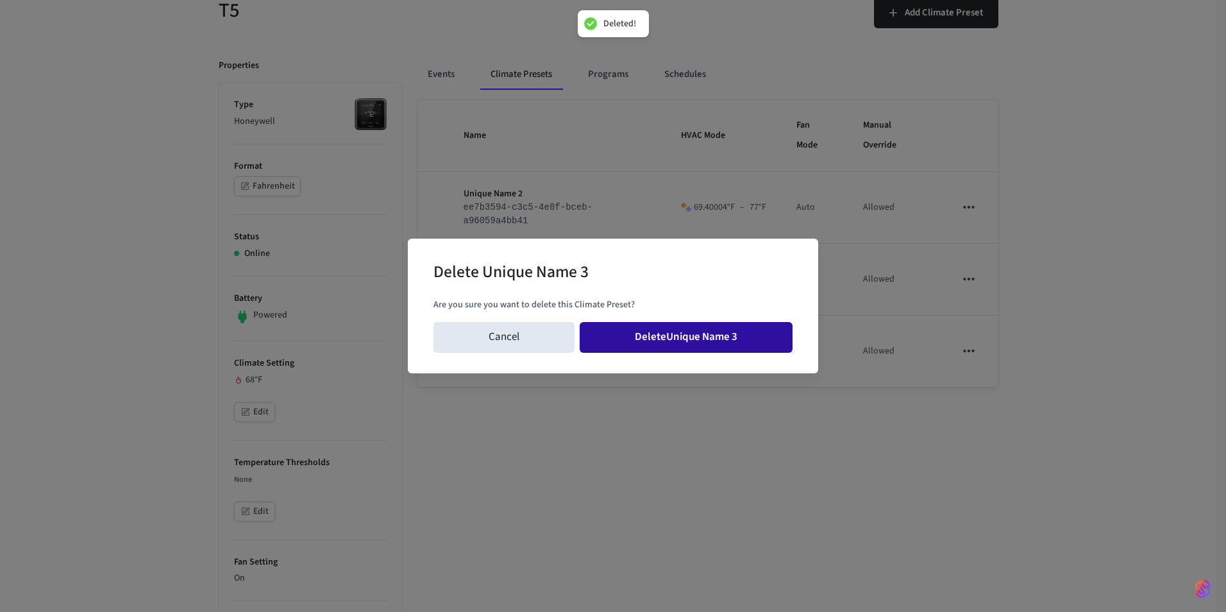
click at [732, 329] on button "Delete Unique Name 3" at bounding box center [686, 337] width 213 height 31
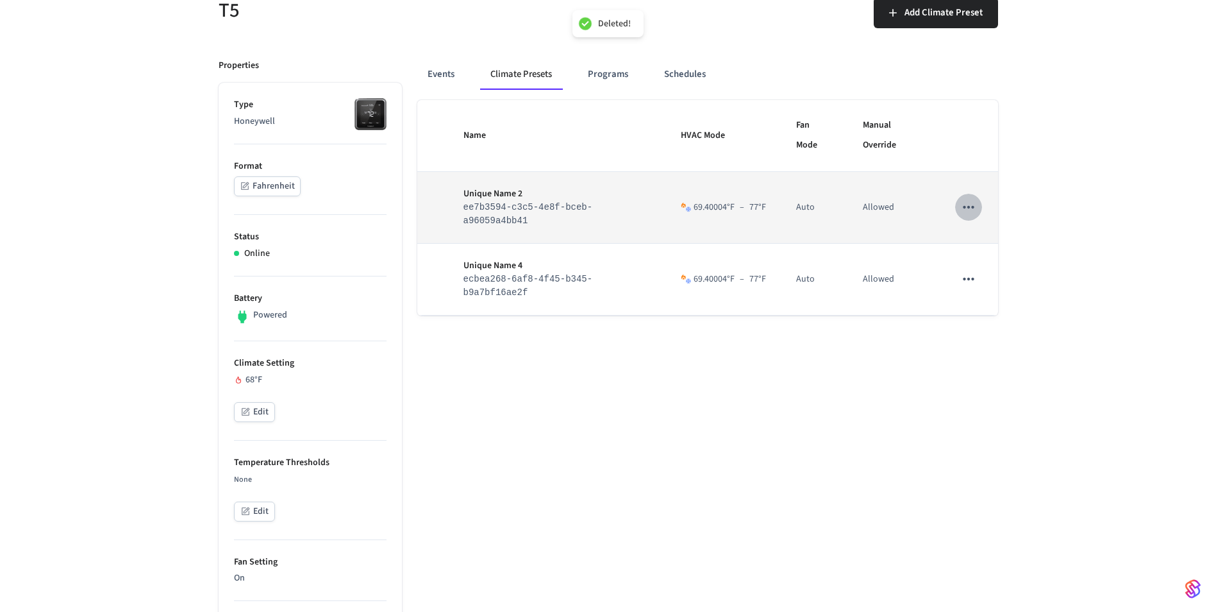
click at [970, 199] on icon "sticky table" at bounding box center [968, 207] width 17 height 17
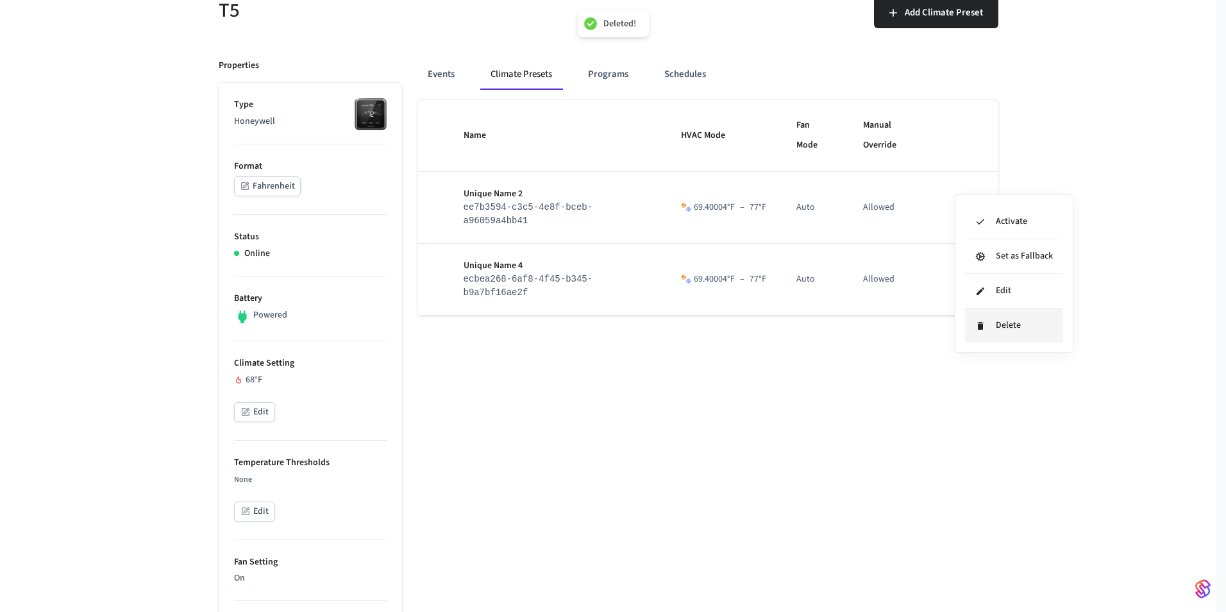
click at [996, 333] on li "Delete" at bounding box center [1014, 325] width 98 height 34
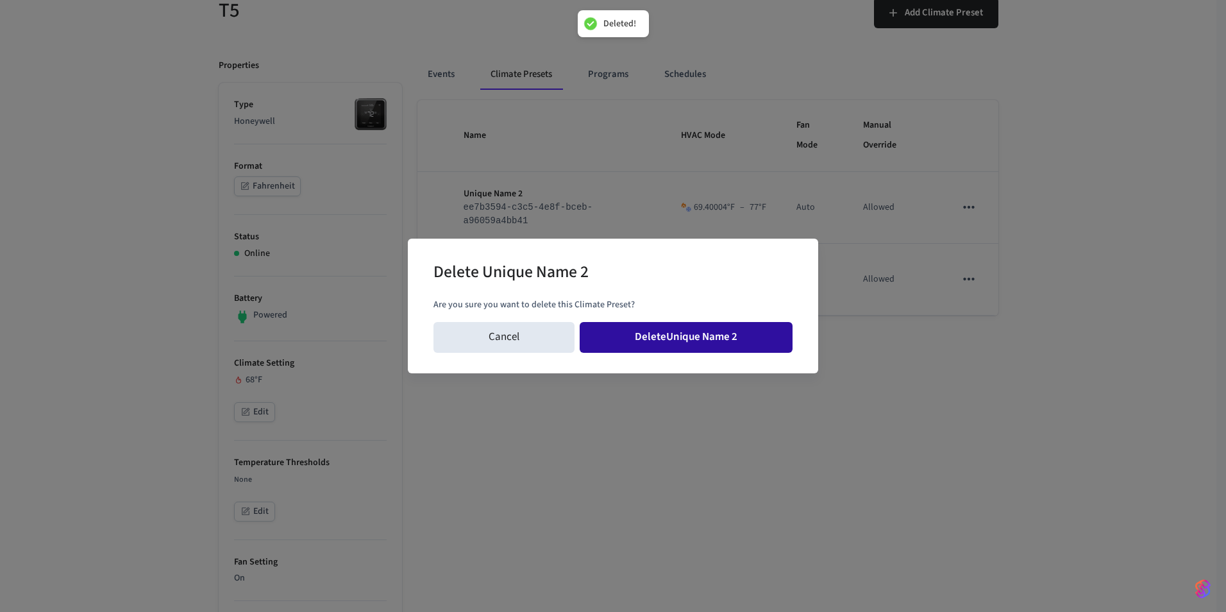
click at [716, 332] on button "Delete Unique Name 2" at bounding box center [686, 337] width 213 height 31
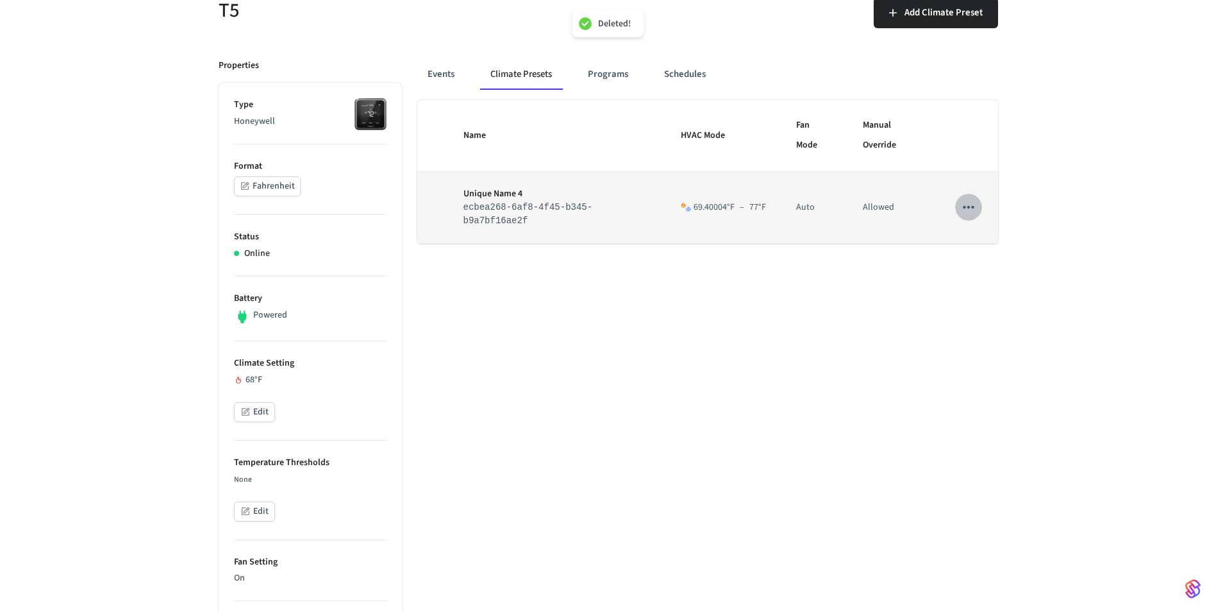
click at [978, 194] on button "sticky table" at bounding box center [968, 207] width 27 height 27
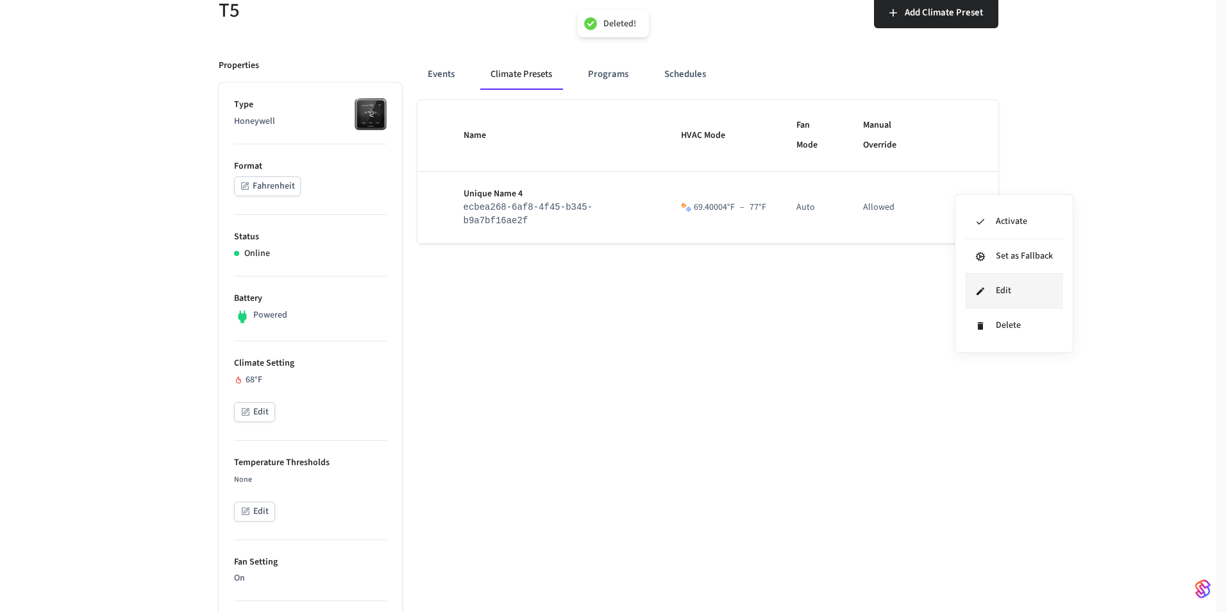
click at [1016, 307] on li "Edit" at bounding box center [1014, 291] width 98 height 35
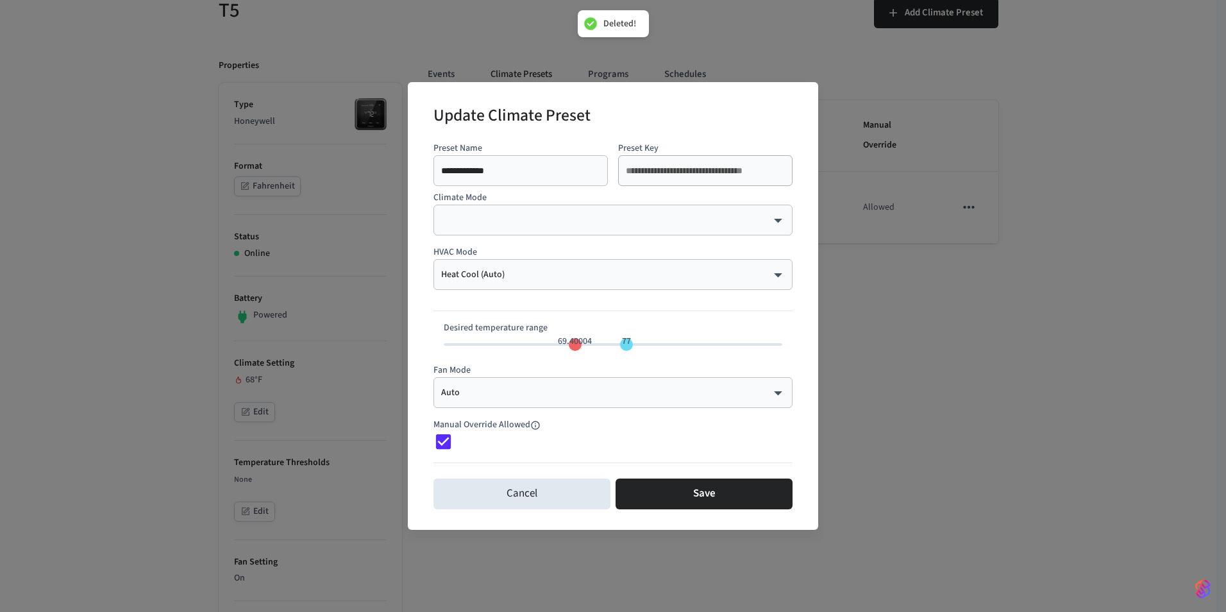
click at [1014, 317] on div "**********" at bounding box center [613, 306] width 1226 height 612
type input "**"
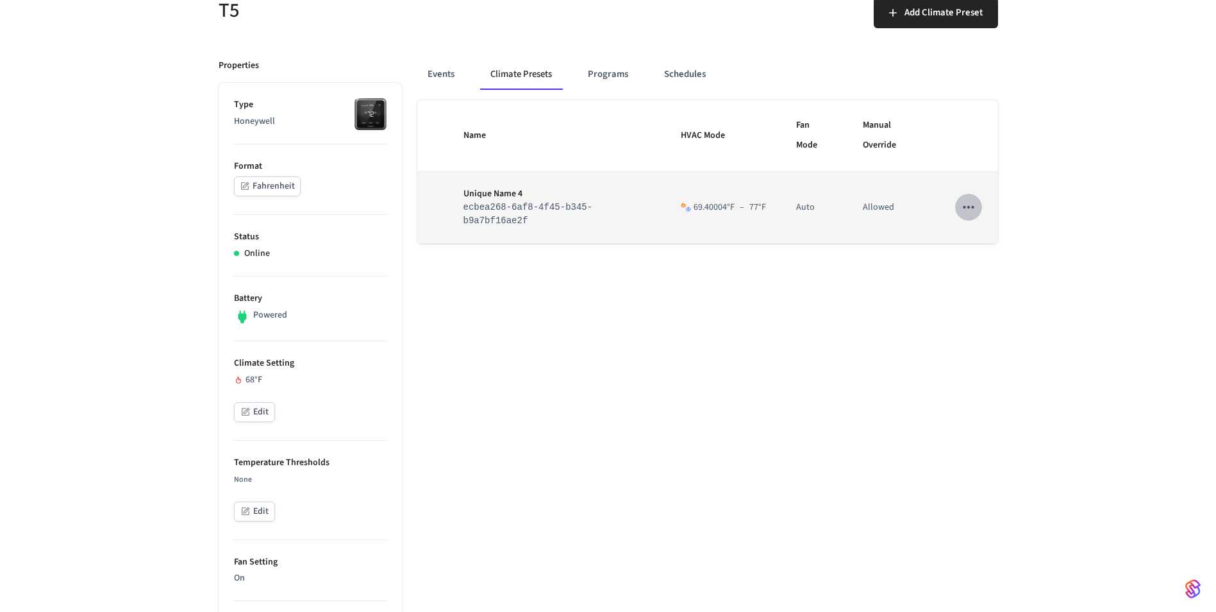
click at [975, 199] on icon "sticky table" at bounding box center [968, 207] width 17 height 17
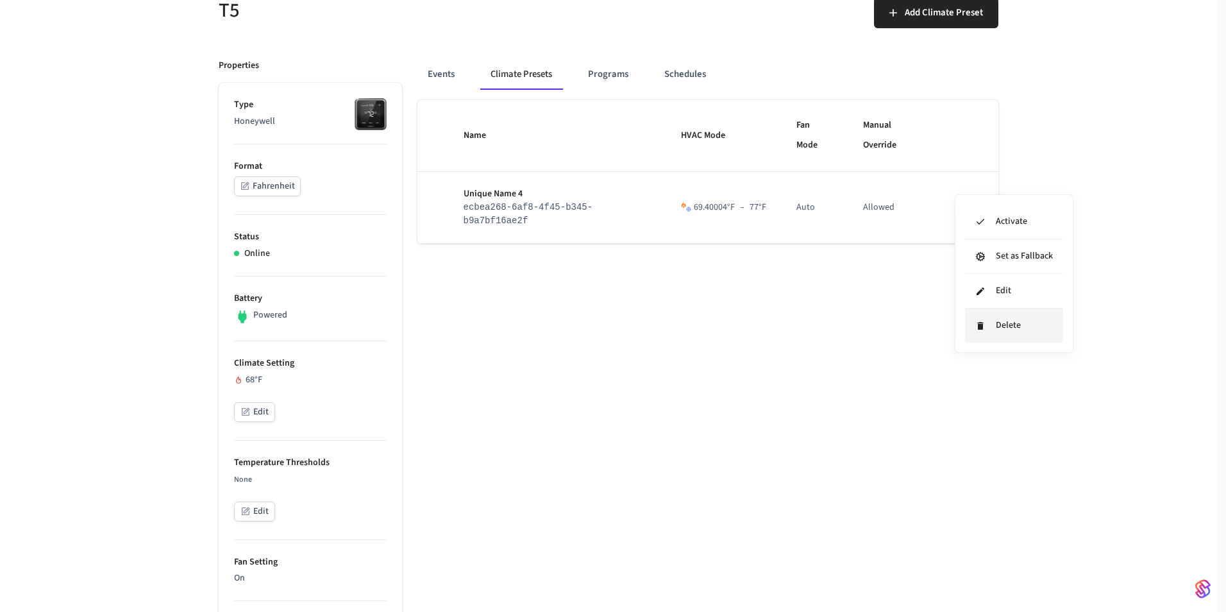
click at [981, 317] on li "Delete" at bounding box center [1014, 325] width 98 height 34
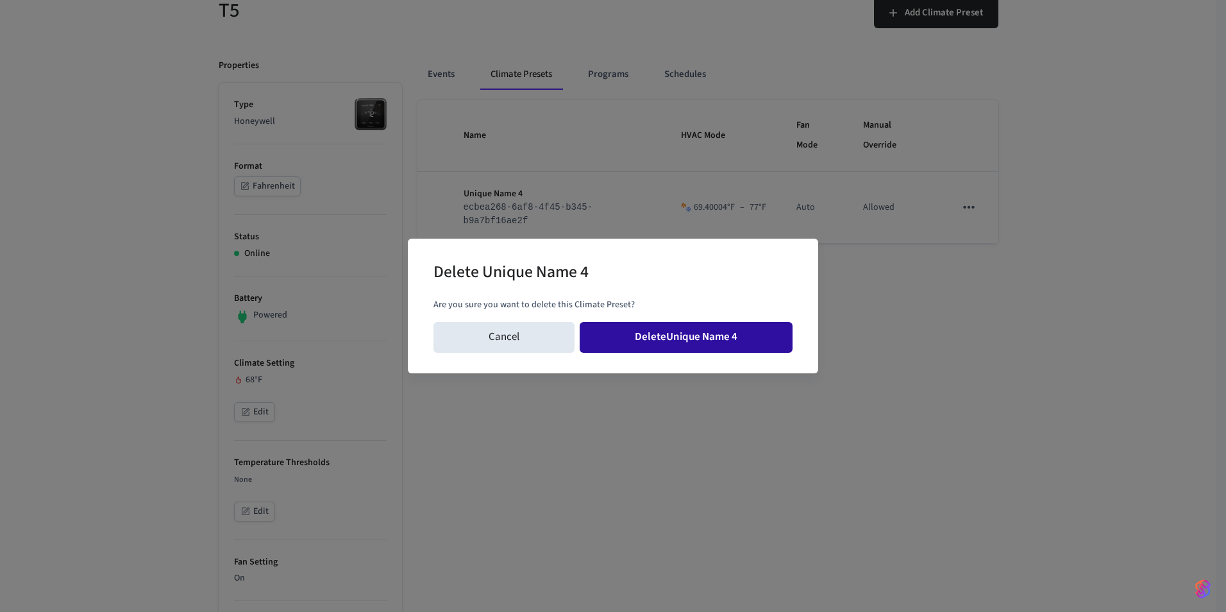
click at [769, 345] on button "Delete Unique Name 4" at bounding box center [686, 337] width 213 height 31
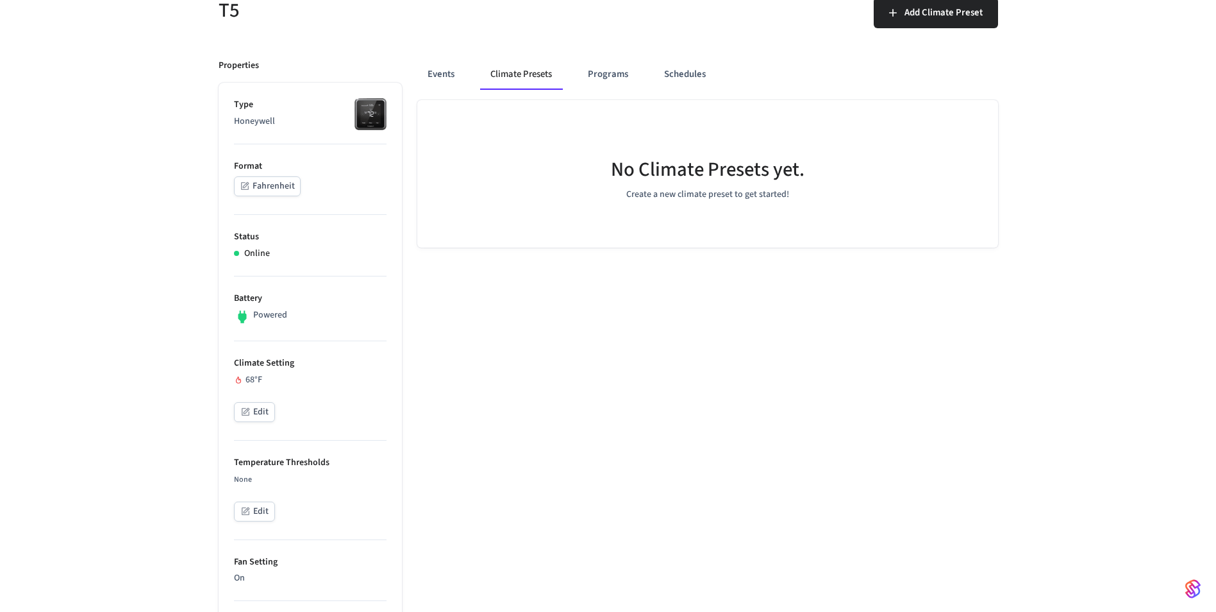
click at [530, 70] on button "Climate Presets" at bounding box center [521, 74] width 82 height 31
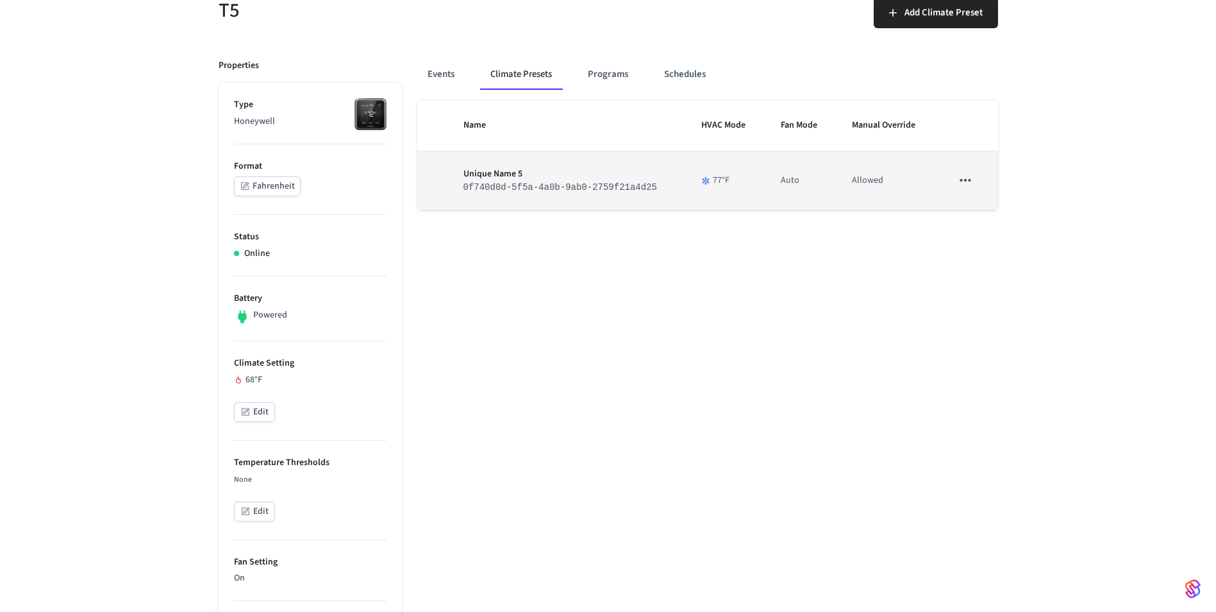
click at [961, 180] on icon "sticky table" at bounding box center [965, 180] width 17 height 17
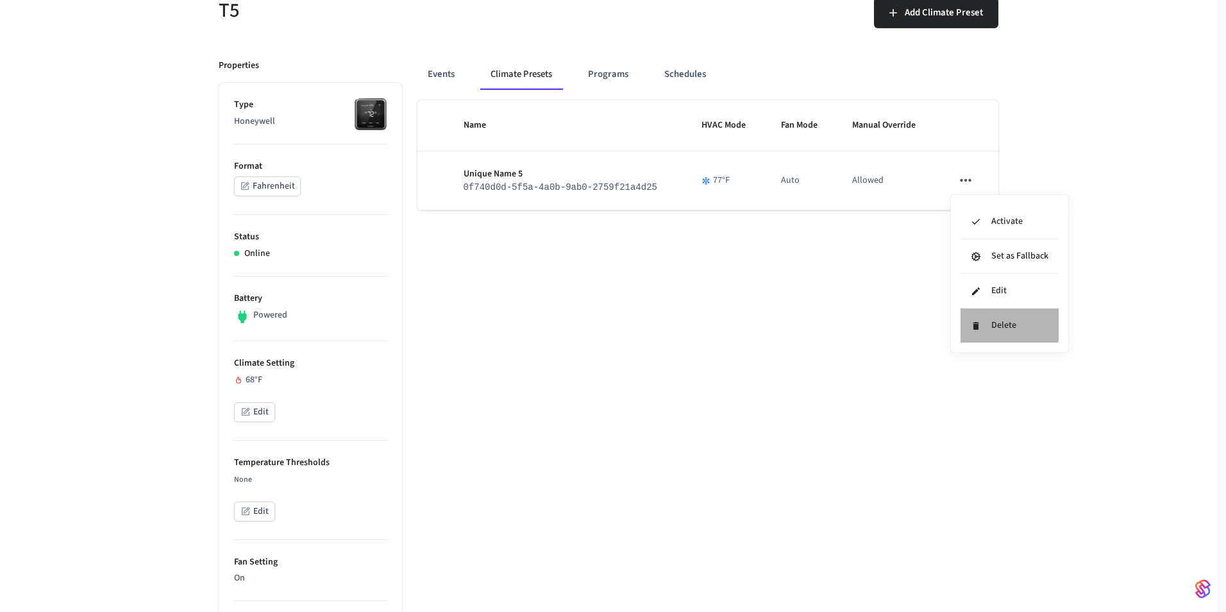
click at [982, 323] on li "Delete" at bounding box center [1009, 325] width 98 height 34
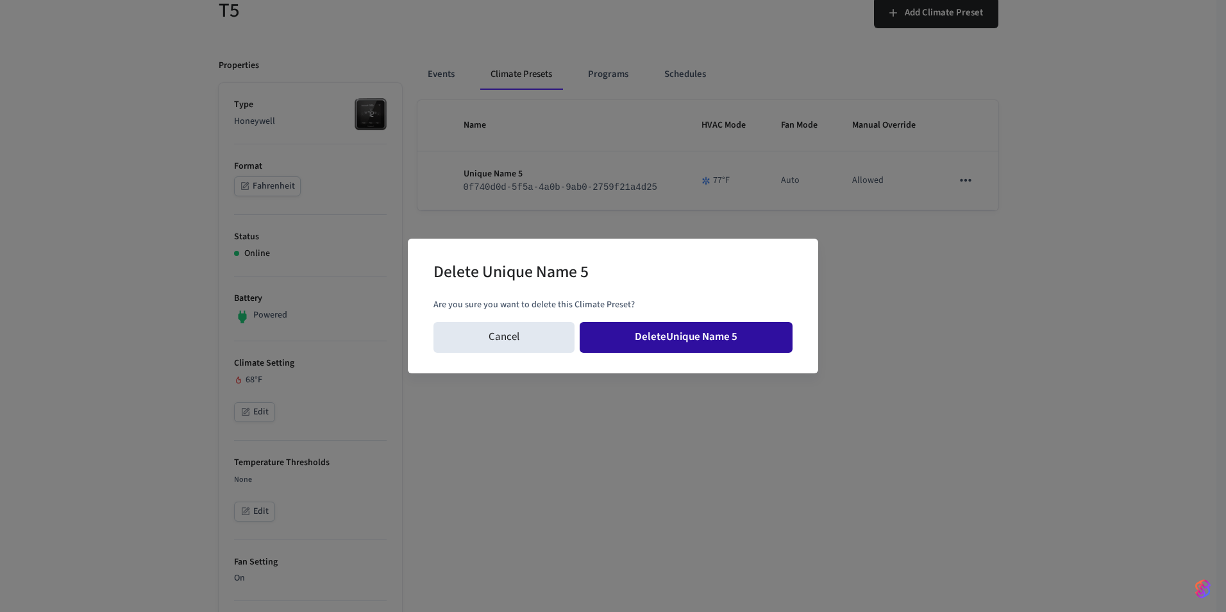
click at [682, 330] on button "Delete Unique Name 5" at bounding box center [686, 337] width 213 height 31
